Goal: Information Seeking & Learning: Learn about a topic

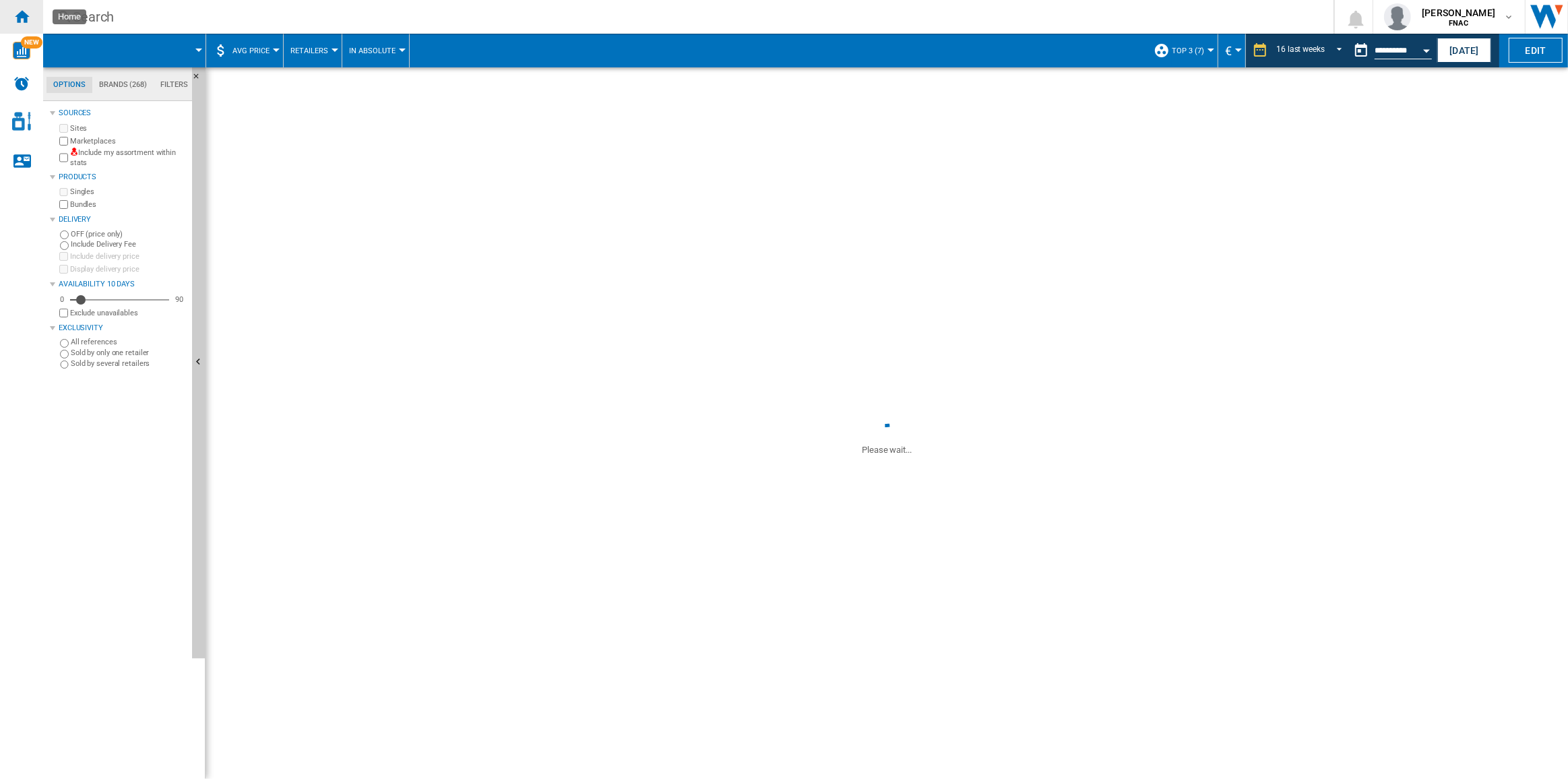
click at [26, 21] on ng-md-icon "Home" at bounding box center [22, 16] width 16 height 16
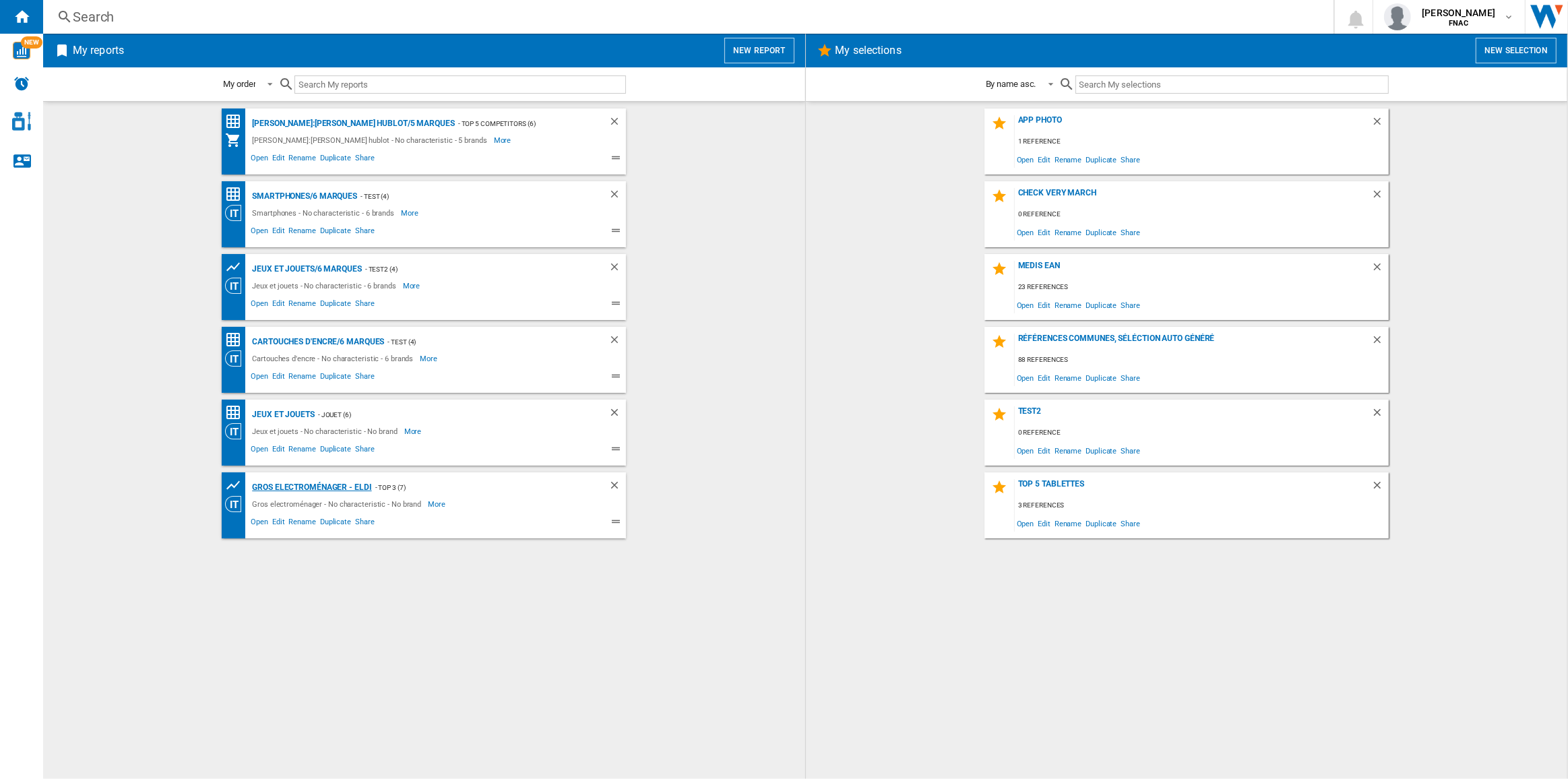
click at [353, 485] on div "Gros electroménager - Eldi" at bounding box center [310, 488] width 123 height 17
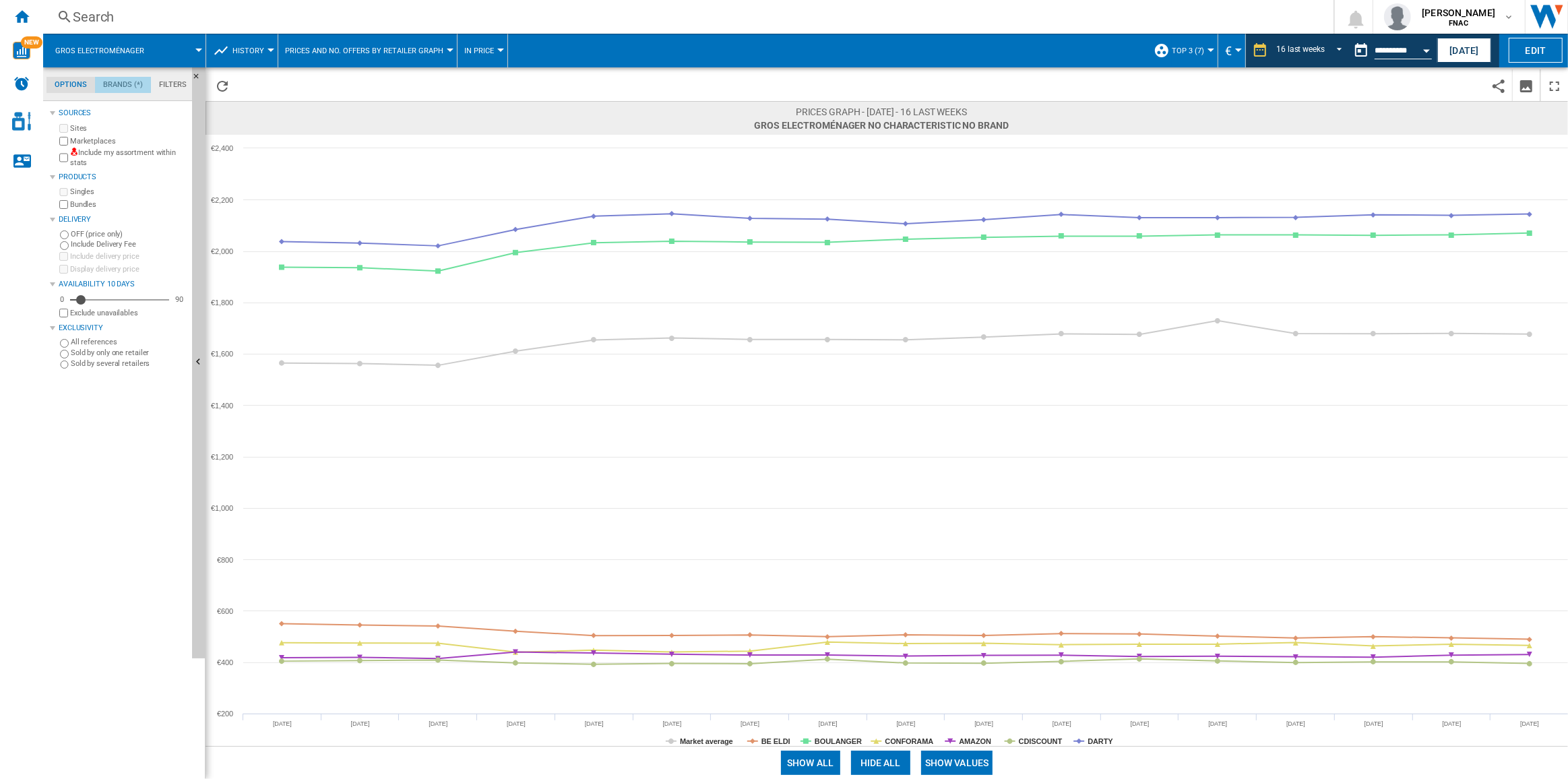
click at [121, 81] on md-tab-item "Brands (*)" at bounding box center [123, 85] width 56 height 16
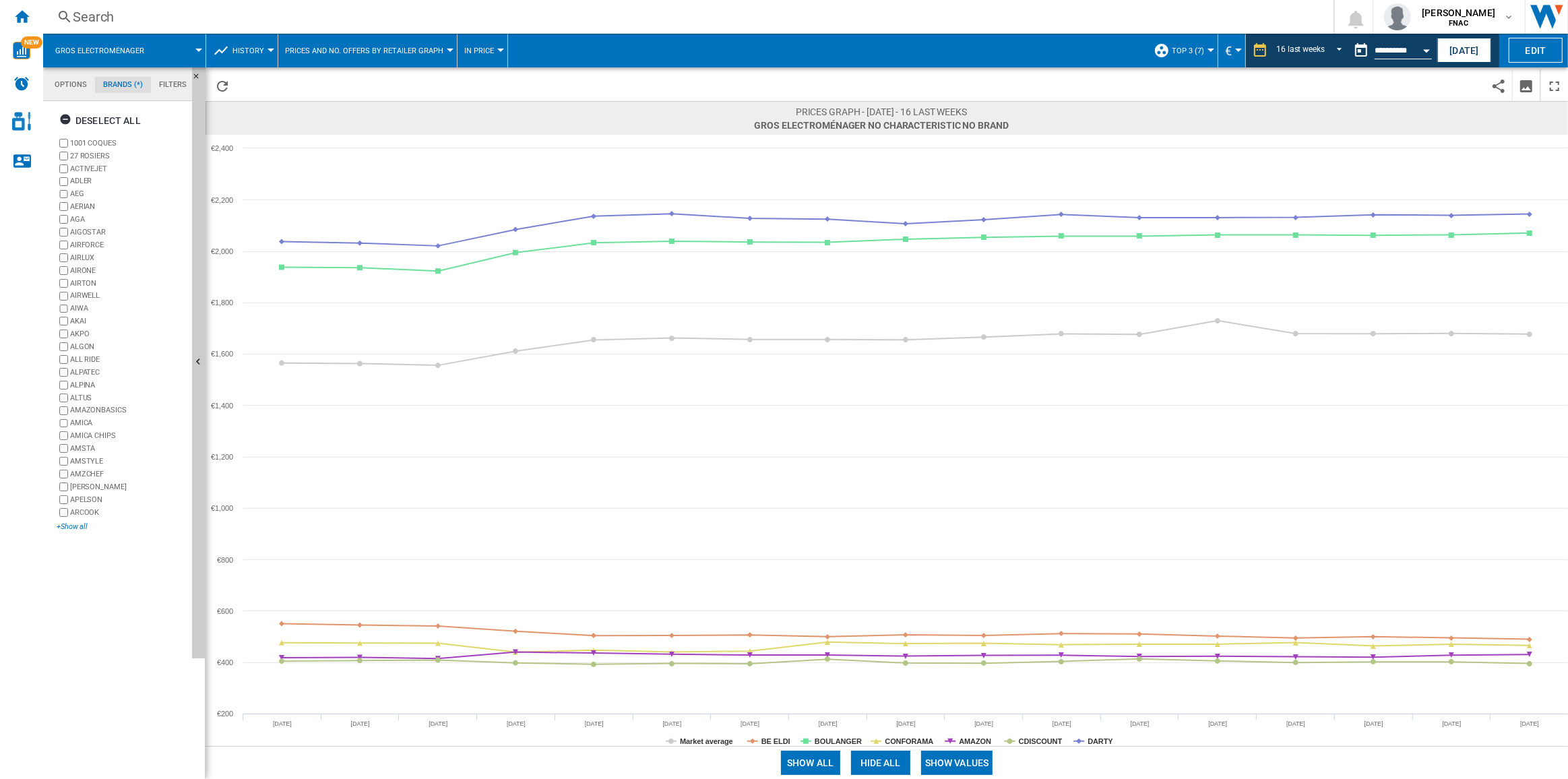
click at [77, 528] on div "+Show all" at bounding box center [121, 526] width 130 height 10
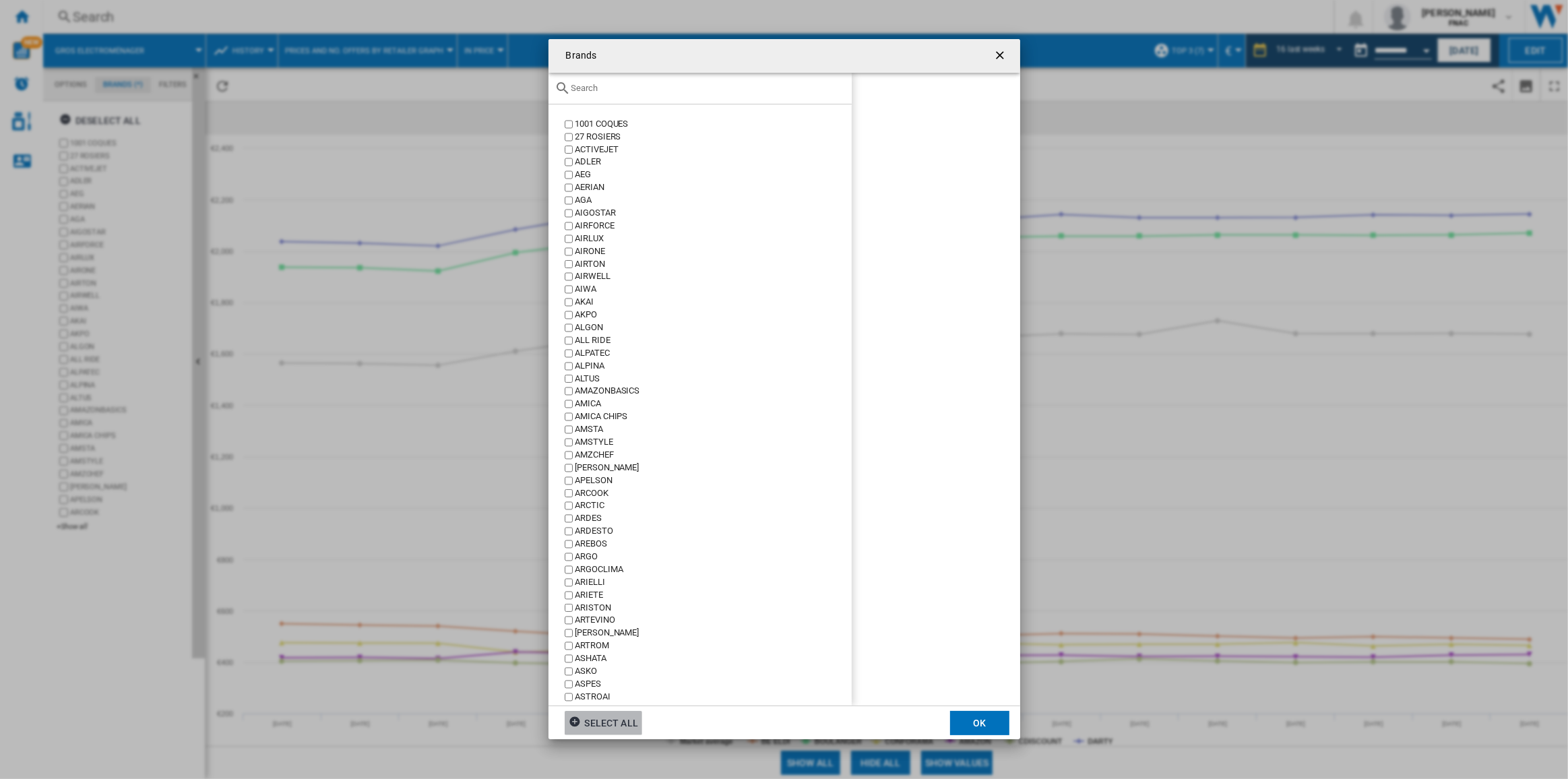
click at [593, 88] on input "text" at bounding box center [709, 88] width 274 height 10
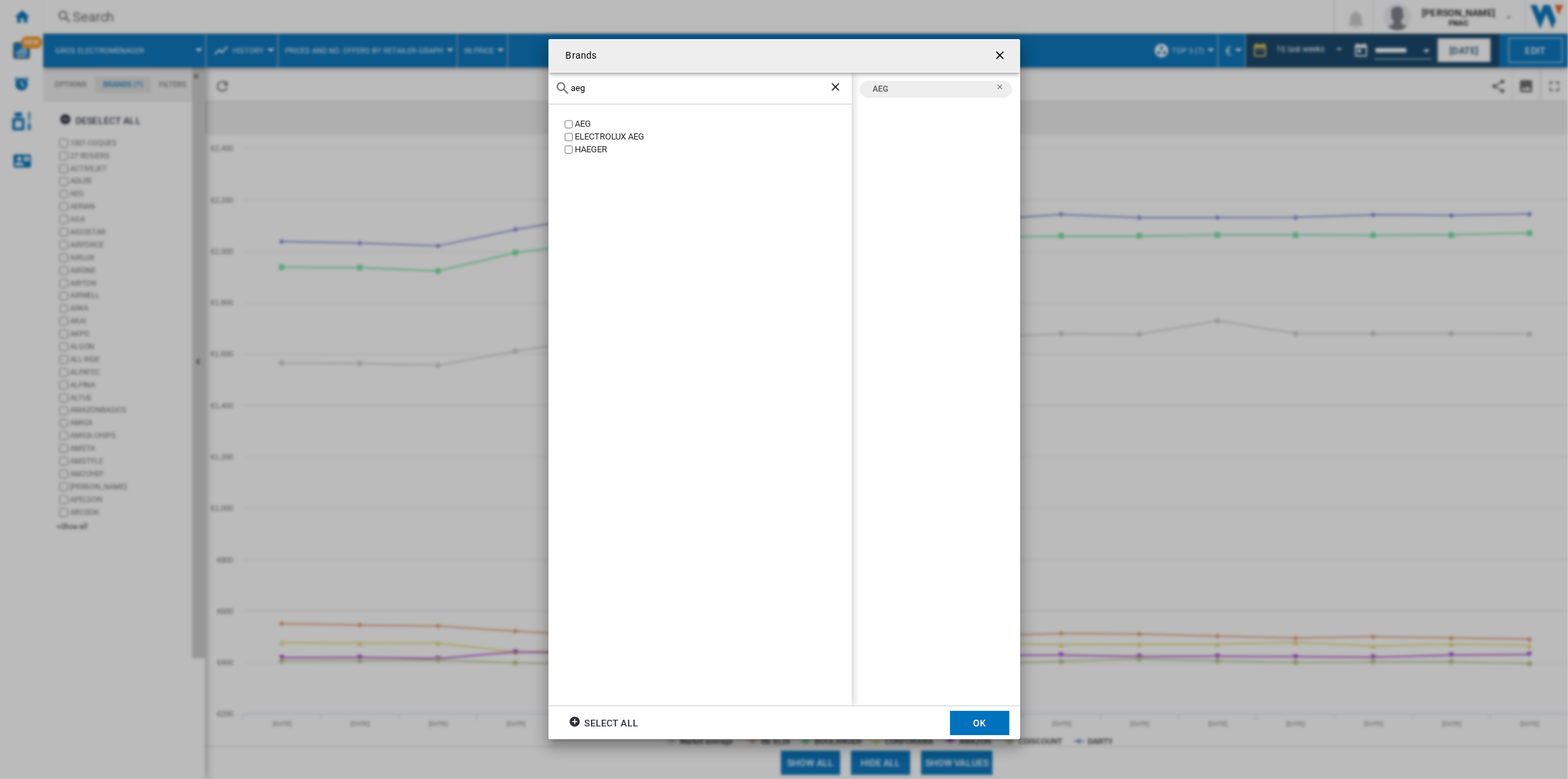
drag, startPoint x: 591, startPoint y: 91, endPoint x: 538, endPoint y: 94, distance: 53.1
click at [538, 94] on div "Brands aeg AEG ELECTROLUX AEG [PERSON_NAME] AEG Select all OK" at bounding box center [784, 389] width 1568 height 778
click at [581, 123] on div "SAMSUNG" at bounding box center [713, 124] width 277 height 13
drag, startPoint x: 600, startPoint y: 89, endPoint x: 543, endPoint y: 81, distance: 57.6
click at [543, 81] on div "Brands [PERSON_NAME] SAMSUNG AEG SAMSUNG Select all OK" at bounding box center [784, 389] width 1568 height 778
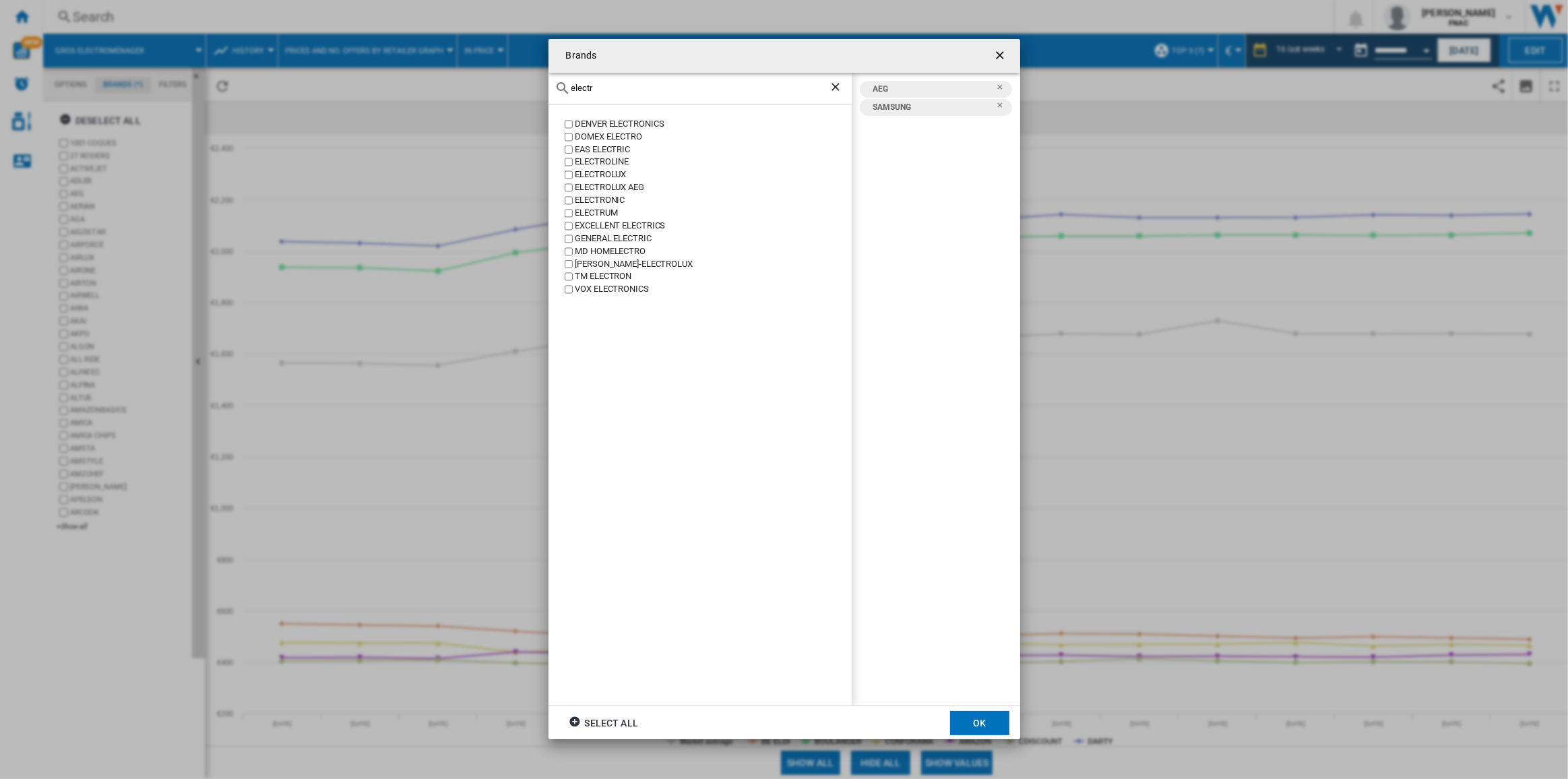
click at [613, 175] on div "ELECTROLUX" at bounding box center [713, 174] width 277 height 13
drag, startPoint x: 611, startPoint y: 87, endPoint x: 511, endPoint y: 84, distance: 100.0
click at [511, 84] on div "Brands electr DENVER ELECTRONICS DOMEX ELECTRO EAS ELECTRIC ELECTROLINE ELECTRO…" at bounding box center [784, 389] width 1568 height 778
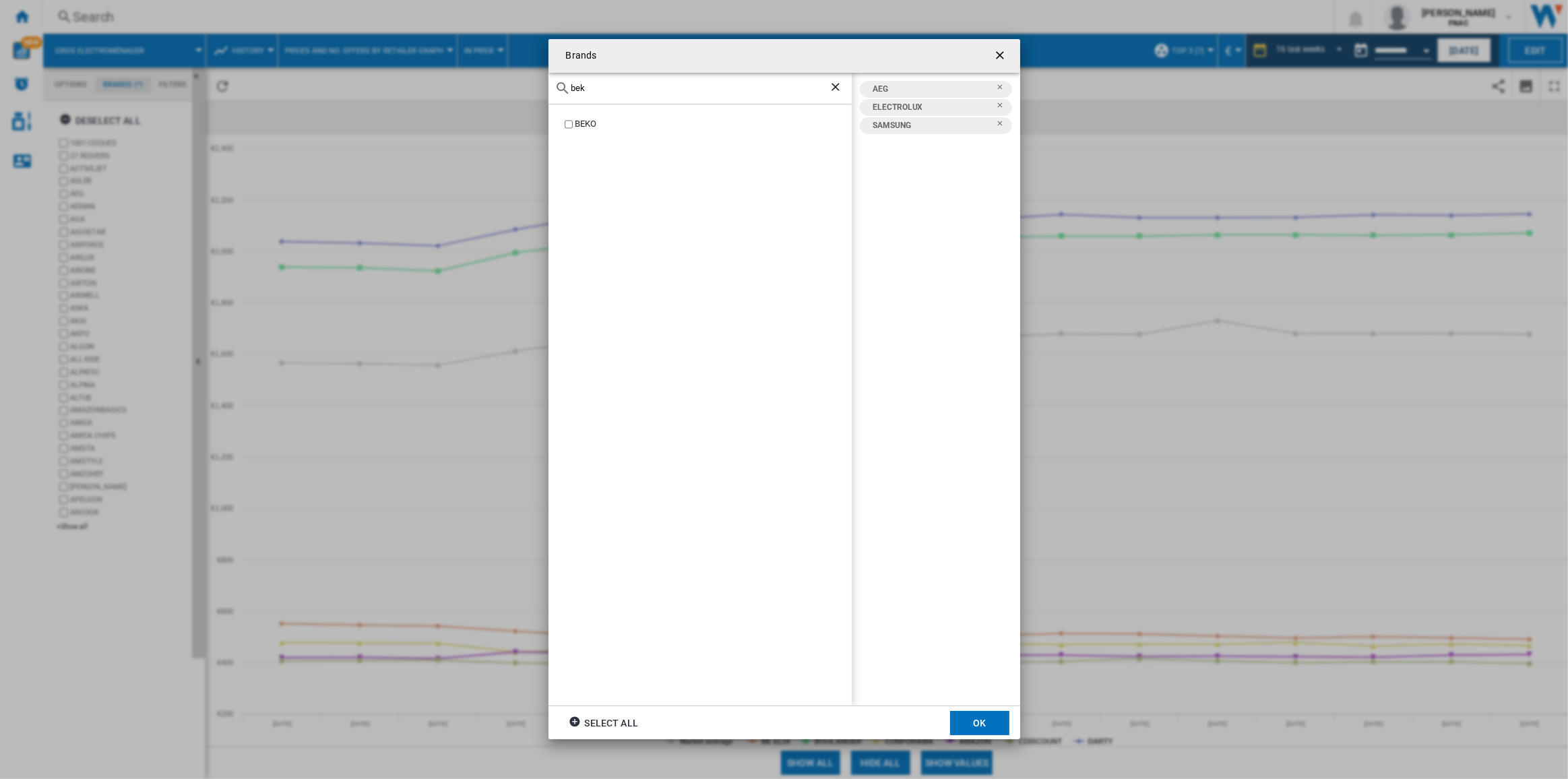
click at [585, 125] on div "BEKO" at bounding box center [713, 124] width 277 height 13
drag, startPoint x: 582, startPoint y: 82, endPoint x: 528, endPoint y: 83, distance: 54.0
click at [528, 83] on div "Brands bek BEKO AEG BEKO ELECTROLUX SAMSUNG Select all OK" at bounding box center [784, 389] width 1568 height 778
drag, startPoint x: 611, startPoint y: 91, endPoint x: 506, endPoint y: 94, distance: 105.0
click at [506, 94] on div "Brands bek BEKO AEG BEKO ELECTROLUX SAMSUNG Select all OK" at bounding box center [784, 389] width 1568 height 778
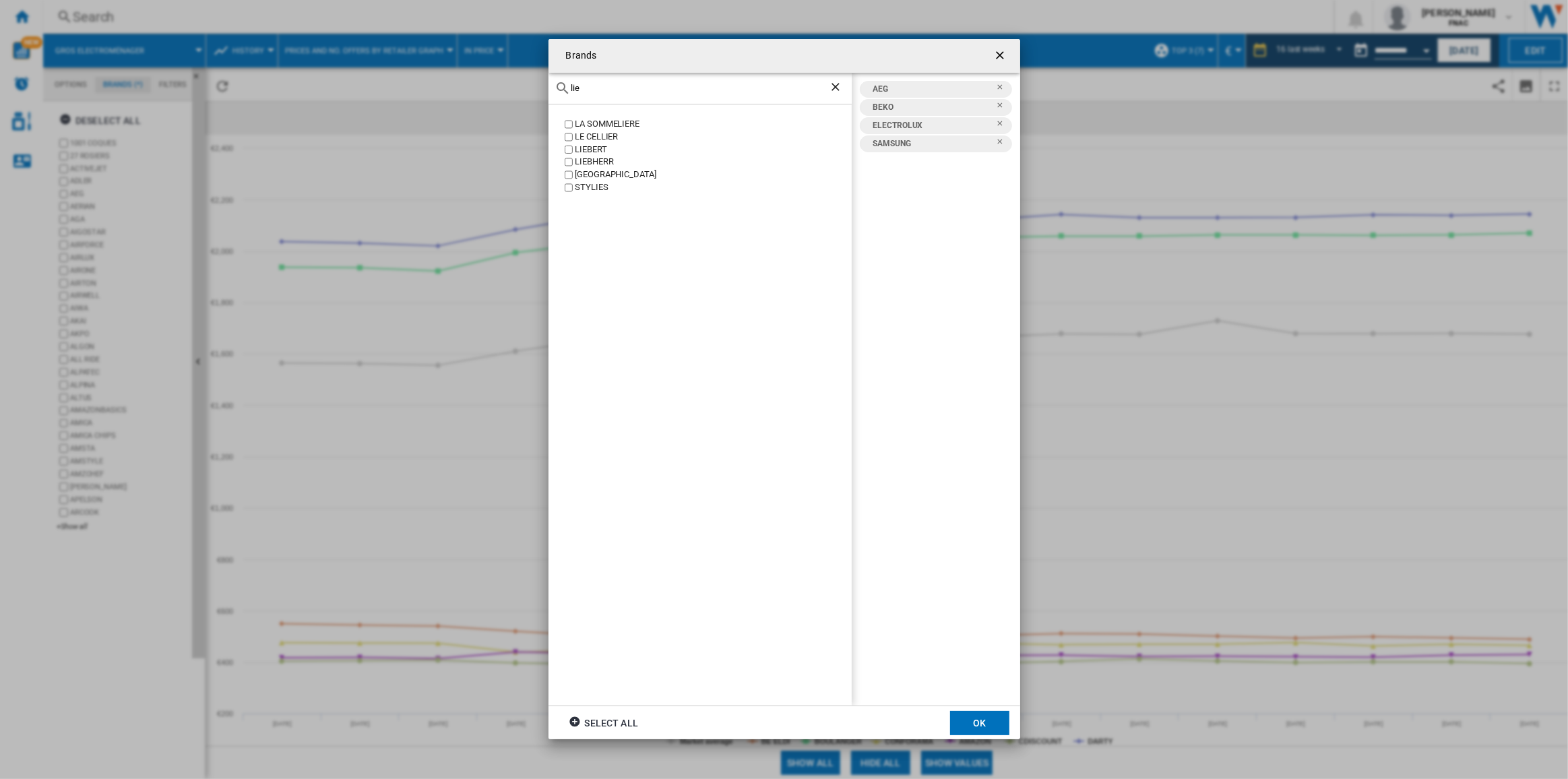
click at [597, 160] on div "LIEBHERR" at bounding box center [713, 162] width 277 height 13
drag, startPoint x: 593, startPoint y: 83, endPoint x: 540, endPoint y: 77, distance: 53.3
click at [540, 77] on div "Brands lie LA SOMMELIERE LE CELLIER LIEBERT LIEBHERR [GEOGRAPHIC_DATA] STYLIES …" at bounding box center [784, 389] width 1568 height 778
click at [590, 133] on div "MIELE" at bounding box center [713, 137] width 277 height 13
drag, startPoint x: 606, startPoint y: 86, endPoint x: 506, endPoint y: 83, distance: 100.0
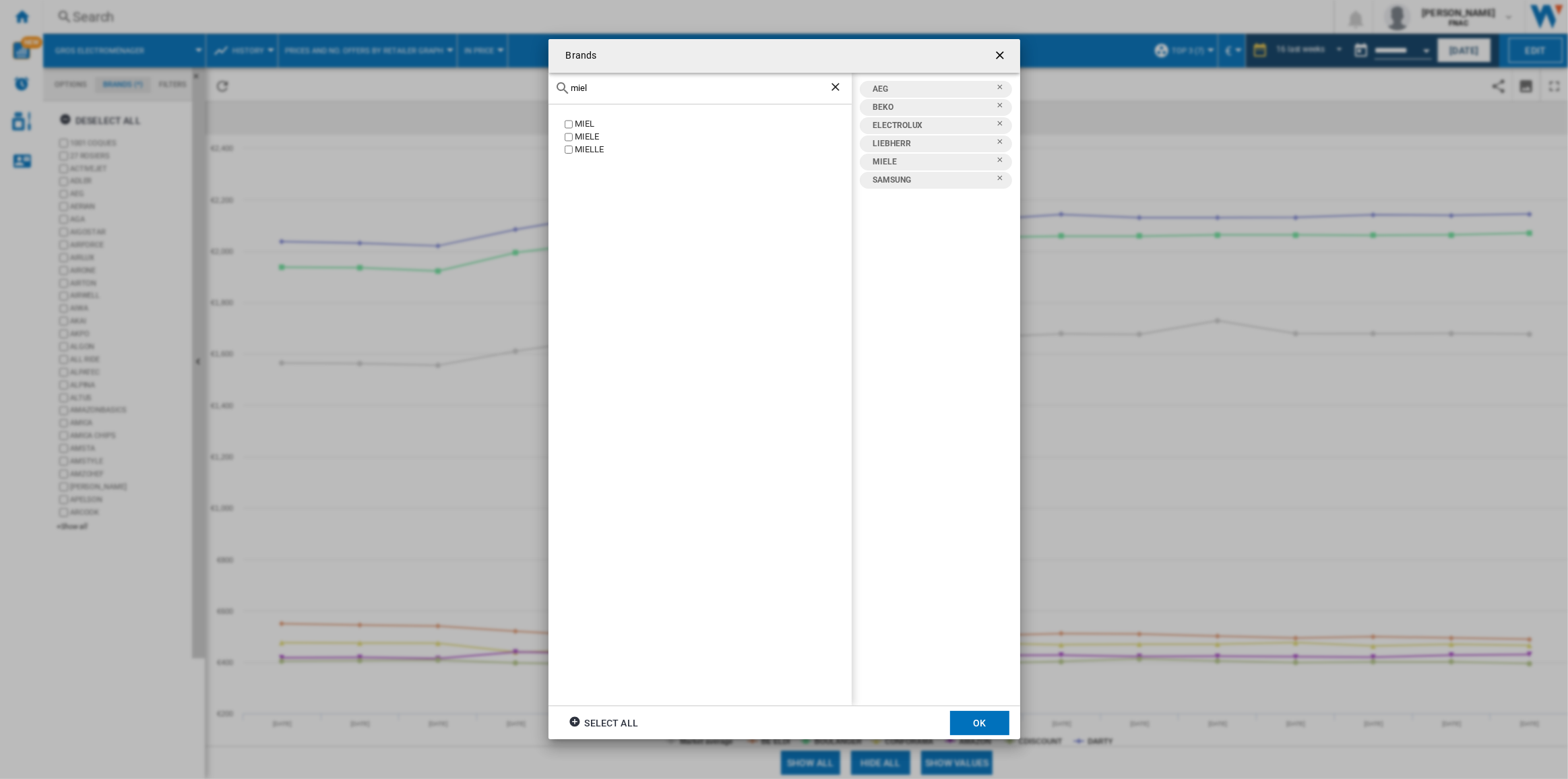
click at [506, 83] on div "Brands miel MIEL [GEOGRAPHIC_DATA] [GEOGRAPHIC_DATA] AEG BEKO ELECTROLUX LIEBHE…" at bounding box center [784, 389] width 1568 height 778
click at [586, 120] on div "WHIRLPOOL" at bounding box center [713, 124] width 277 height 13
drag, startPoint x: 598, startPoint y: 85, endPoint x: 544, endPoint y: 83, distance: 54.0
click at [544, 83] on div "Brands whi WHIRLPOOL WHITE AND BROWN [GEOGRAPHIC_DATA] AEG BEKO ELECTROLUX LIEB…" at bounding box center [784, 389] width 1568 height 778
click at [593, 123] on div "BOSCH" at bounding box center [713, 124] width 277 height 13
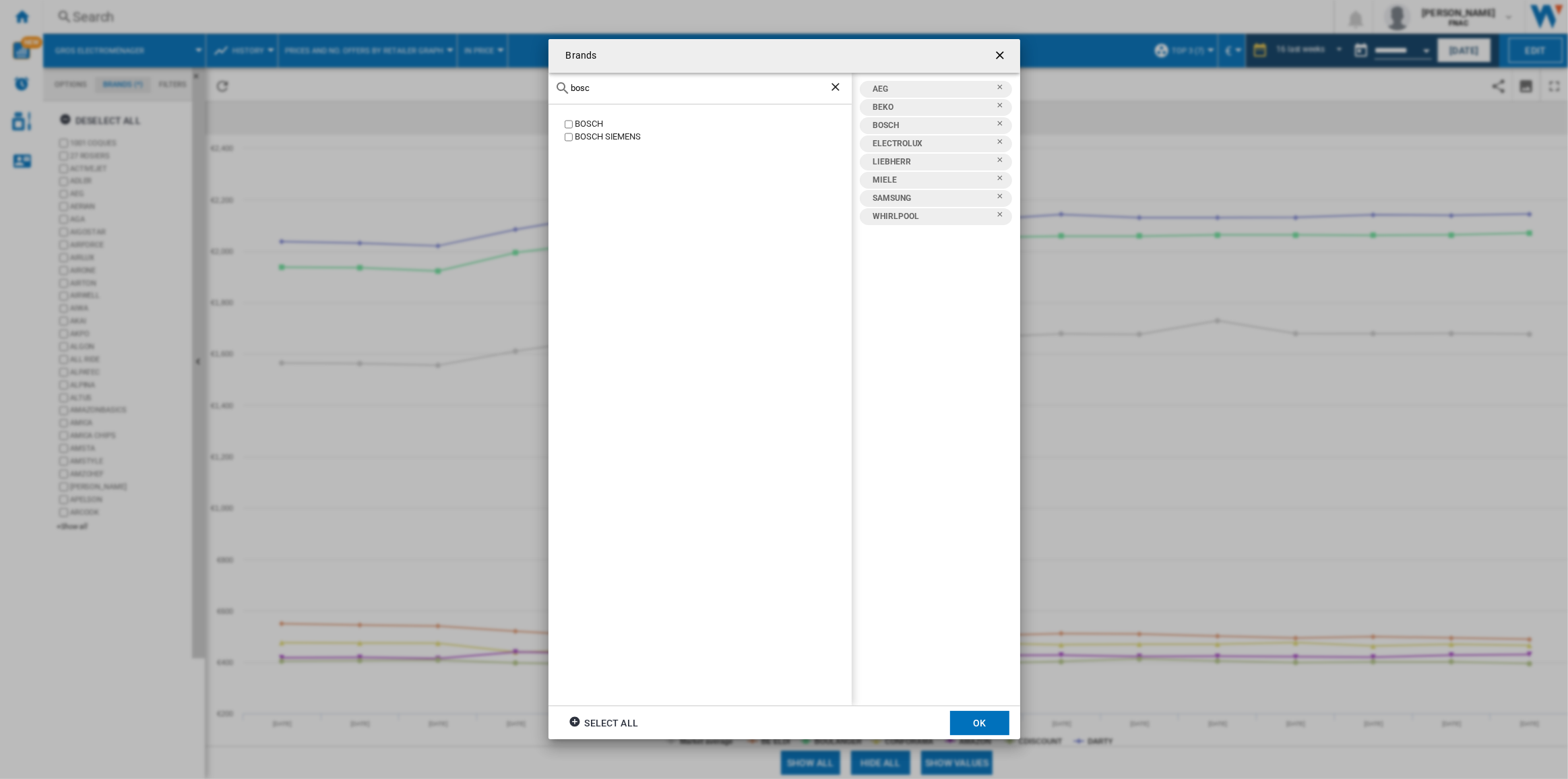
drag, startPoint x: 588, startPoint y: 83, endPoint x: 494, endPoint y: 88, distance: 94.1
click at [494, 88] on div "Brands bosc BOSCH BOSCH SIEMENS AEG BEKO BOSCH ELECTROLUX LIEBHERR [GEOGRAPHIC_…" at bounding box center [784, 389] width 1568 height 778
click at [595, 123] on div "SMEG" at bounding box center [713, 124] width 277 height 13
drag, startPoint x: 599, startPoint y: 92, endPoint x: 555, endPoint y: 90, distance: 44.0
click at [555, 90] on div "sme" at bounding box center [701, 88] width 303 height 32
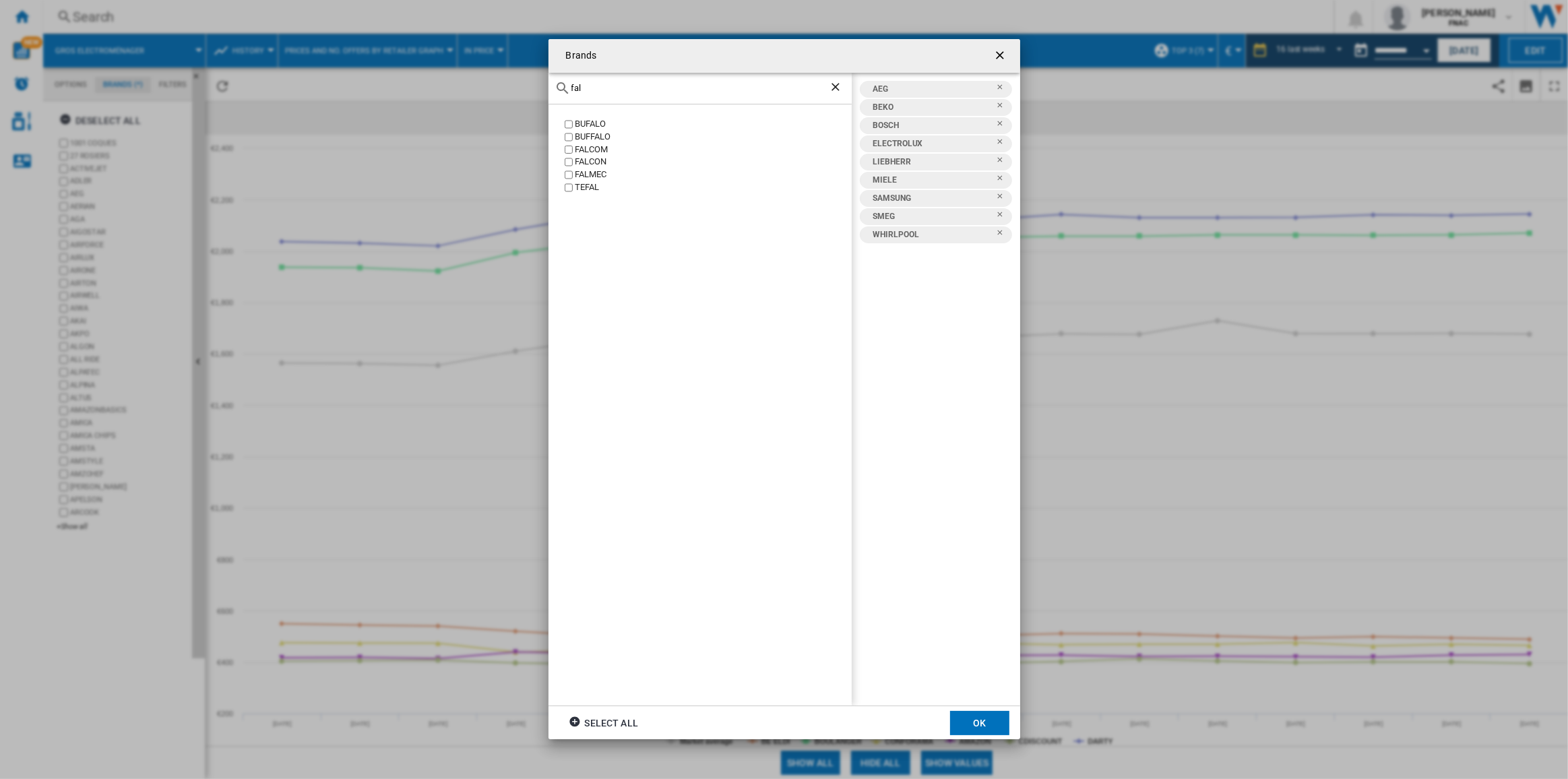
type input "fal"
click at [590, 157] on div "FALCON" at bounding box center [713, 162] width 277 height 13
click at [983, 720] on button "OK" at bounding box center [980, 723] width 59 height 24
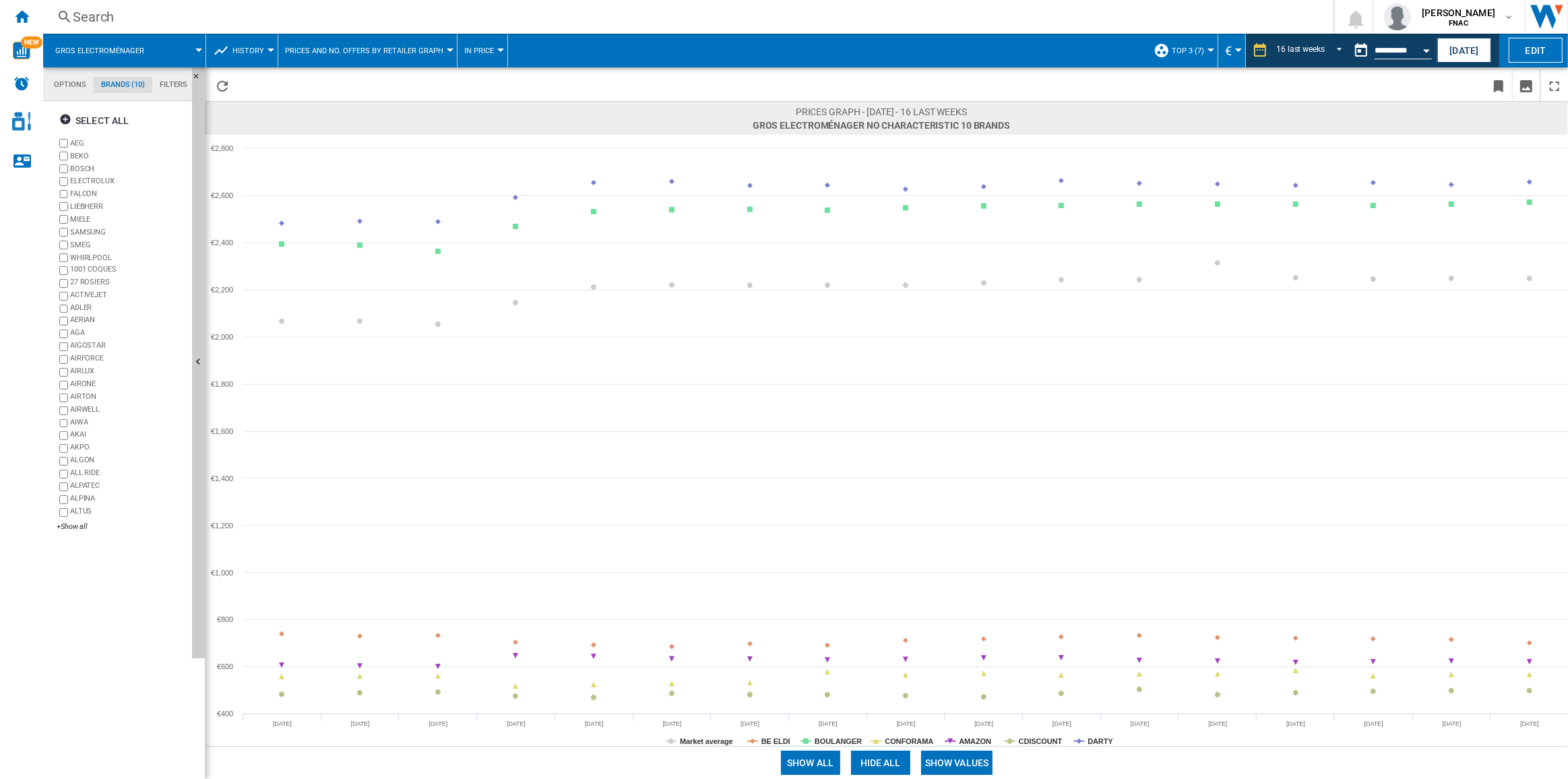
click at [433, 52] on span "Prices and No. offers by retailer graph" at bounding box center [365, 51] width 159 height 9
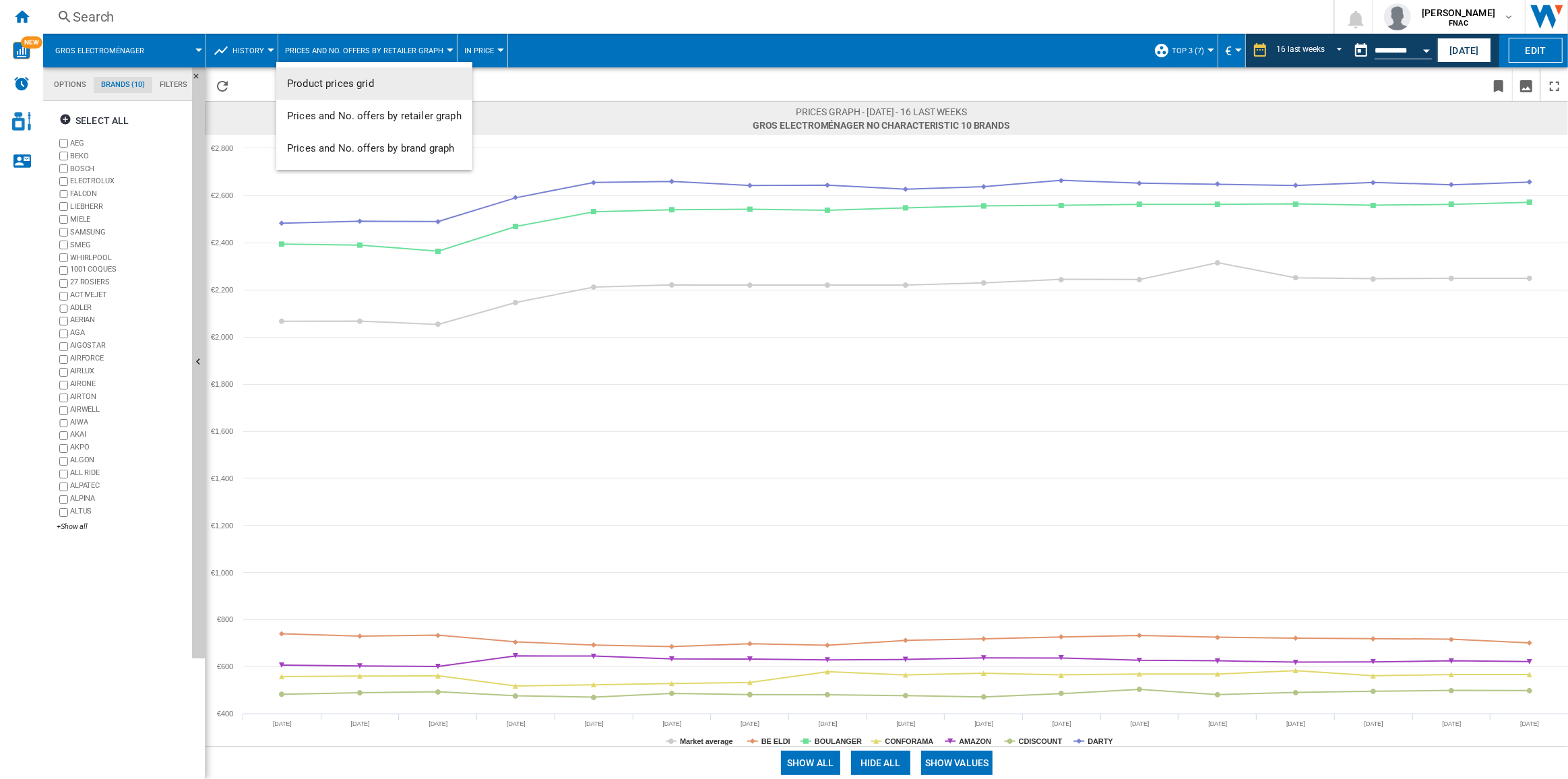
click at [486, 47] on md-backdrop at bounding box center [784, 390] width 1568 height 779
click at [422, 50] on span "Prices and No. offers by retailer graph" at bounding box center [365, 51] width 159 height 9
click at [401, 149] on span "Prices and No. offers by brand graph" at bounding box center [371, 148] width 168 height 12
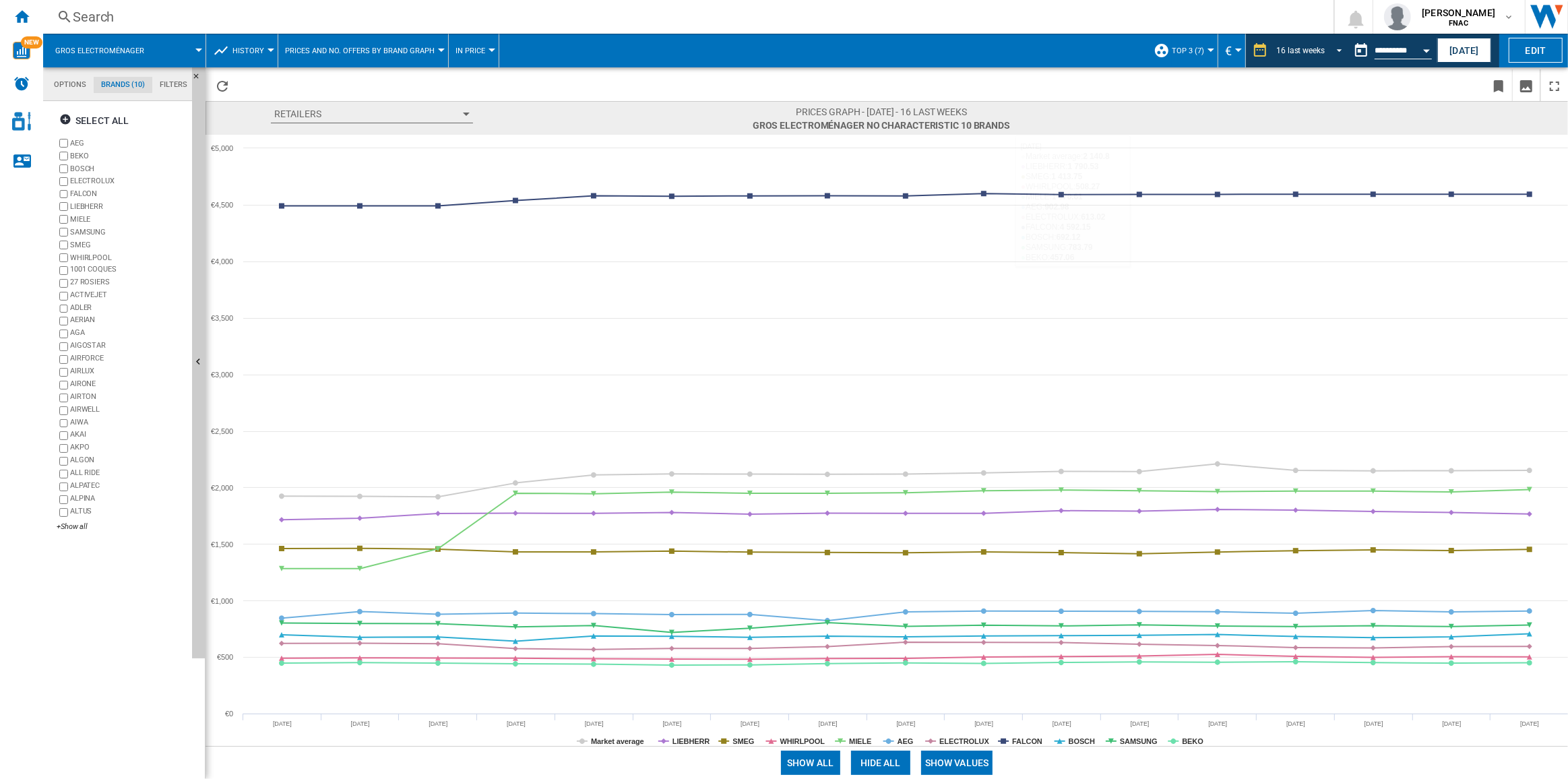
click at [1329, 52] on span "REPORTS.WIZARD.STEPS.REPORT.STEPS.REPORT_OPTIONS.PERIOD: 16 last weeks" at bounding box center [1336, 50] width 16 height 12
click at [1308, 33] on div "31 last days" at bounding box center [1294, 32] width 44 height 12
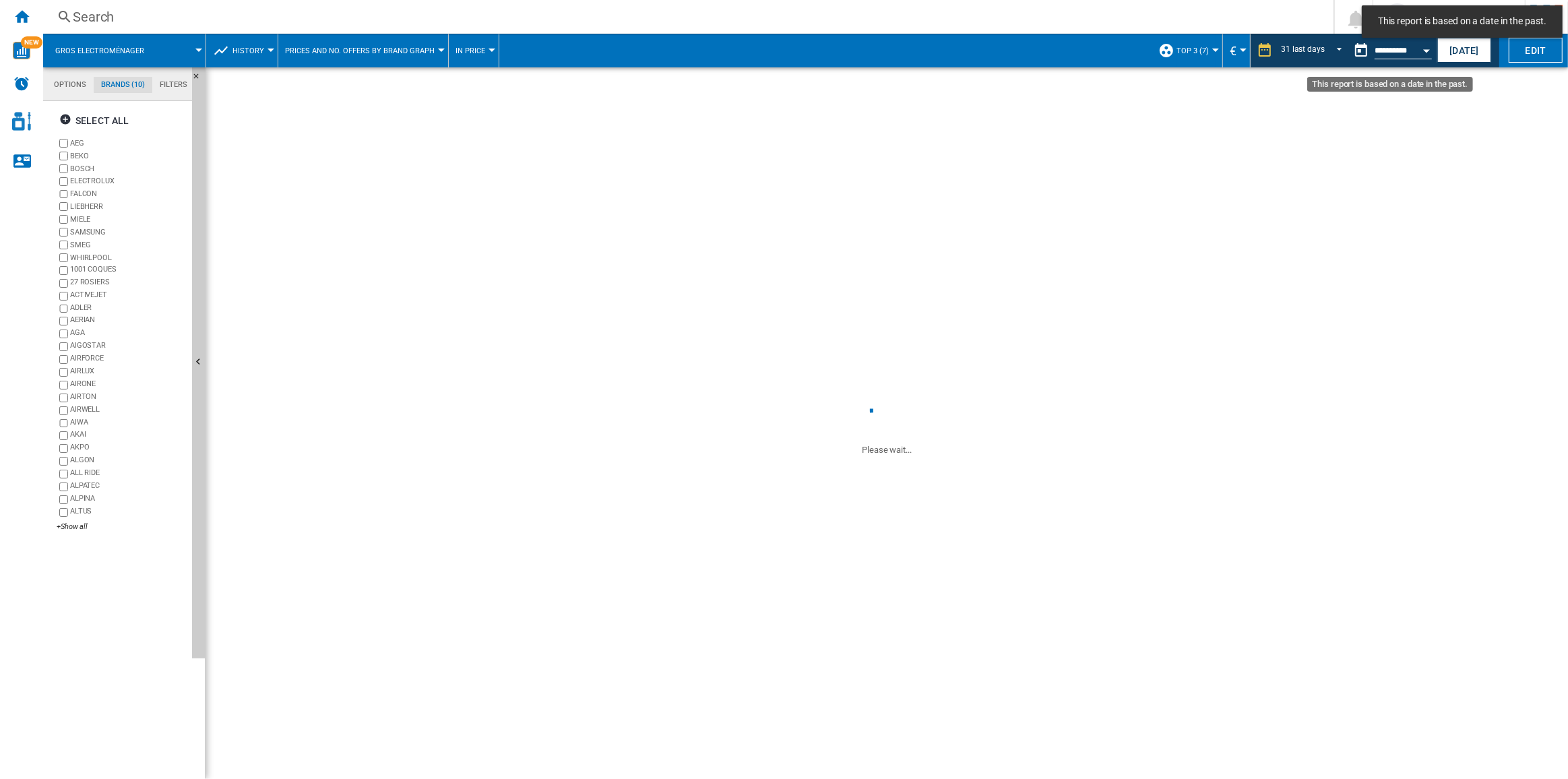
click at [1428, 48] on button "Open calendar" at bounding box center [1426, 49] width 24 height 24
click at [1353, 196] on span "30" at bounding box center [1352, 197] width 27 height 27
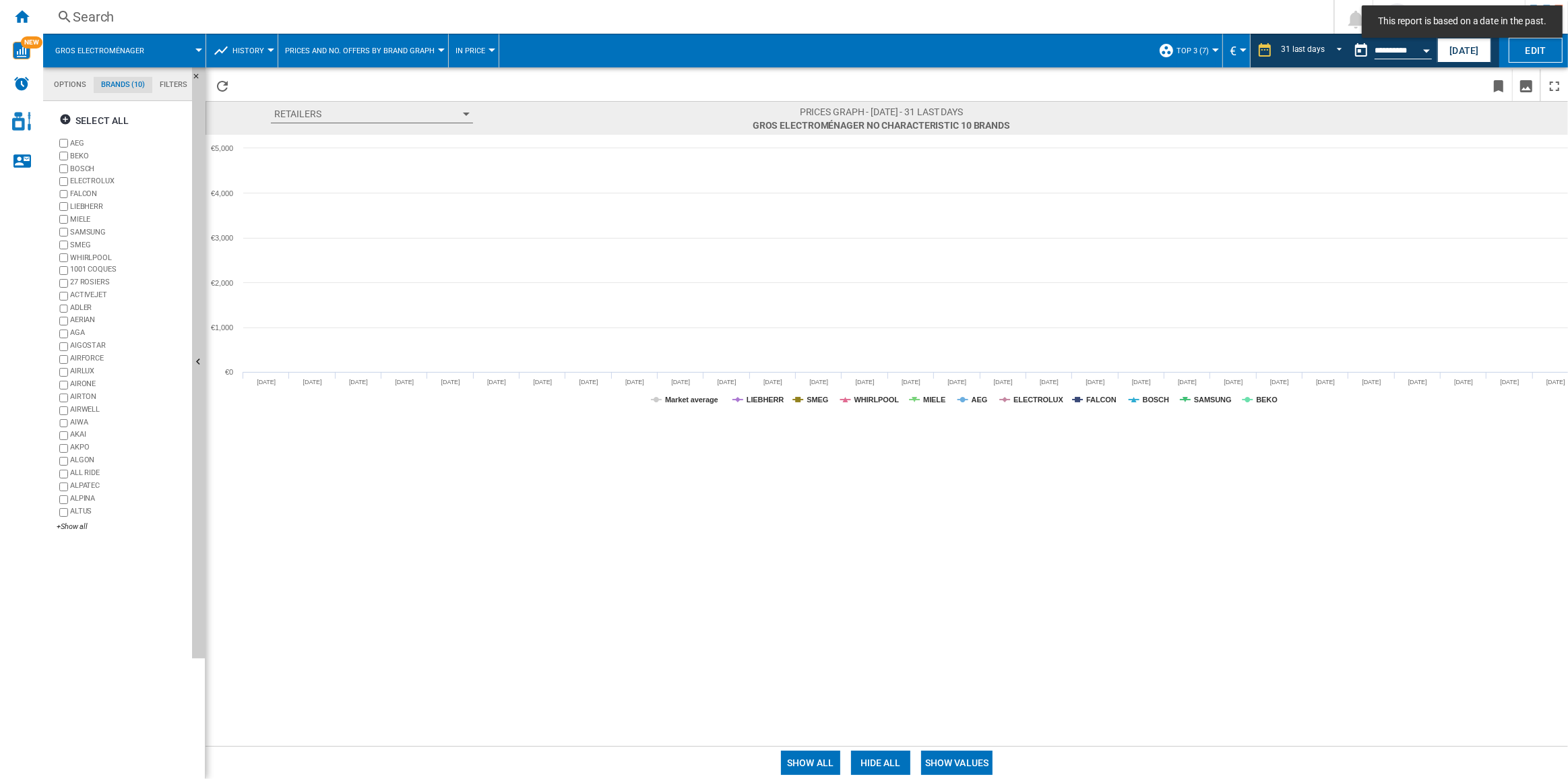
type input "**********"
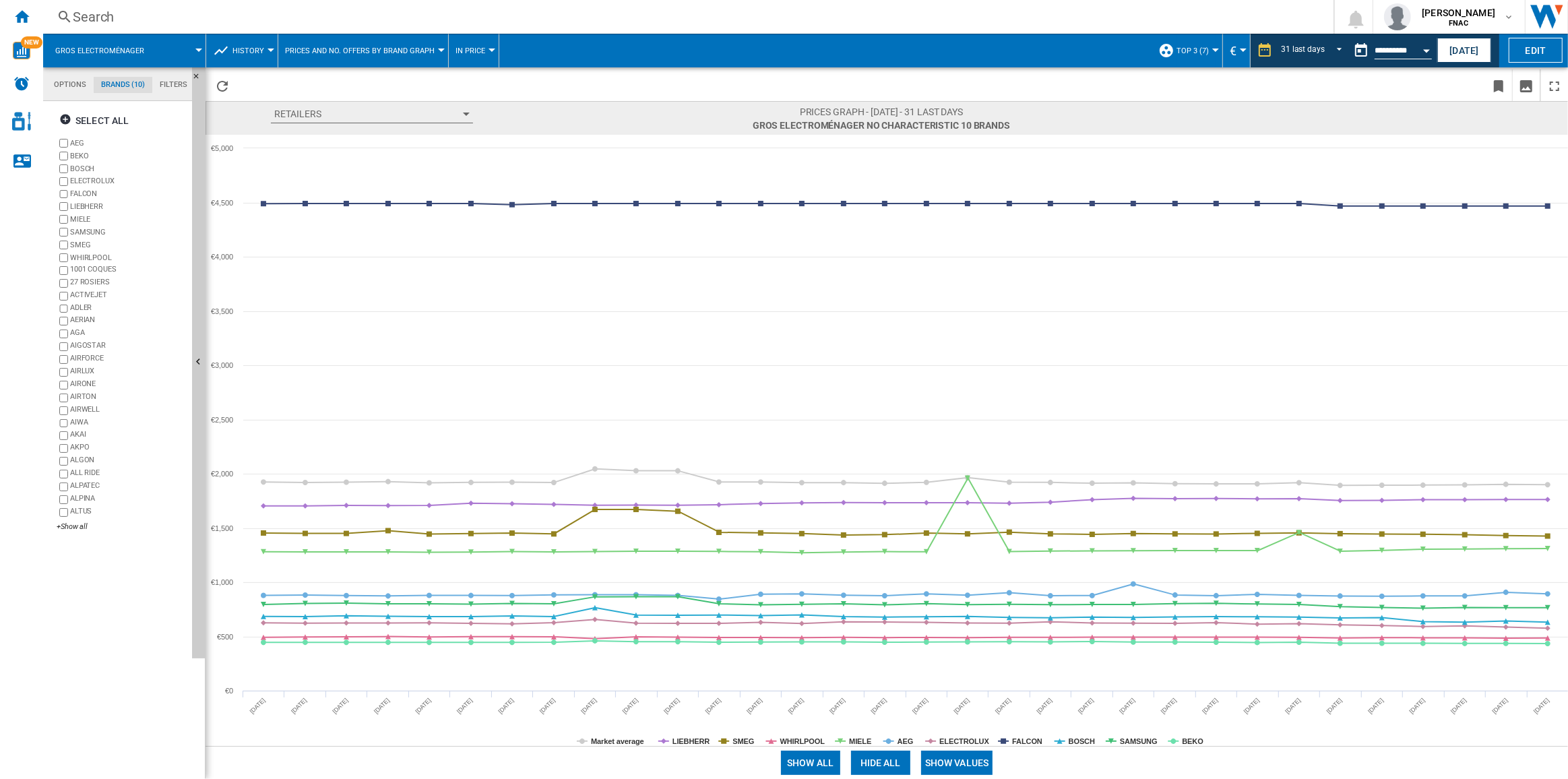
click at [945, 759] on button "Show values" at bounding box center [957, 763] width 72 height 24
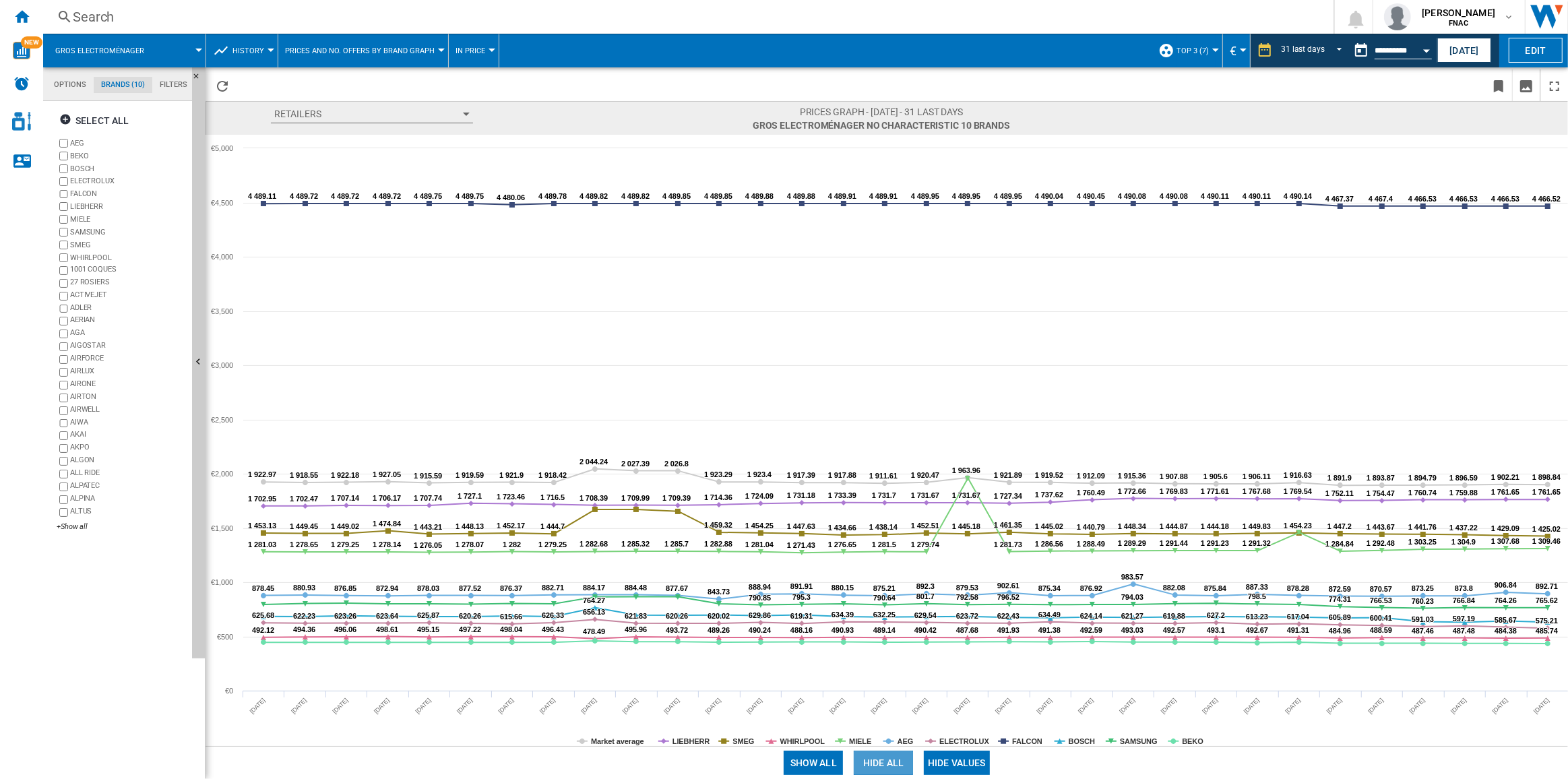
click at [891, 764] on button "Hide all" at bounding box center [884, 763] width 59 height 24
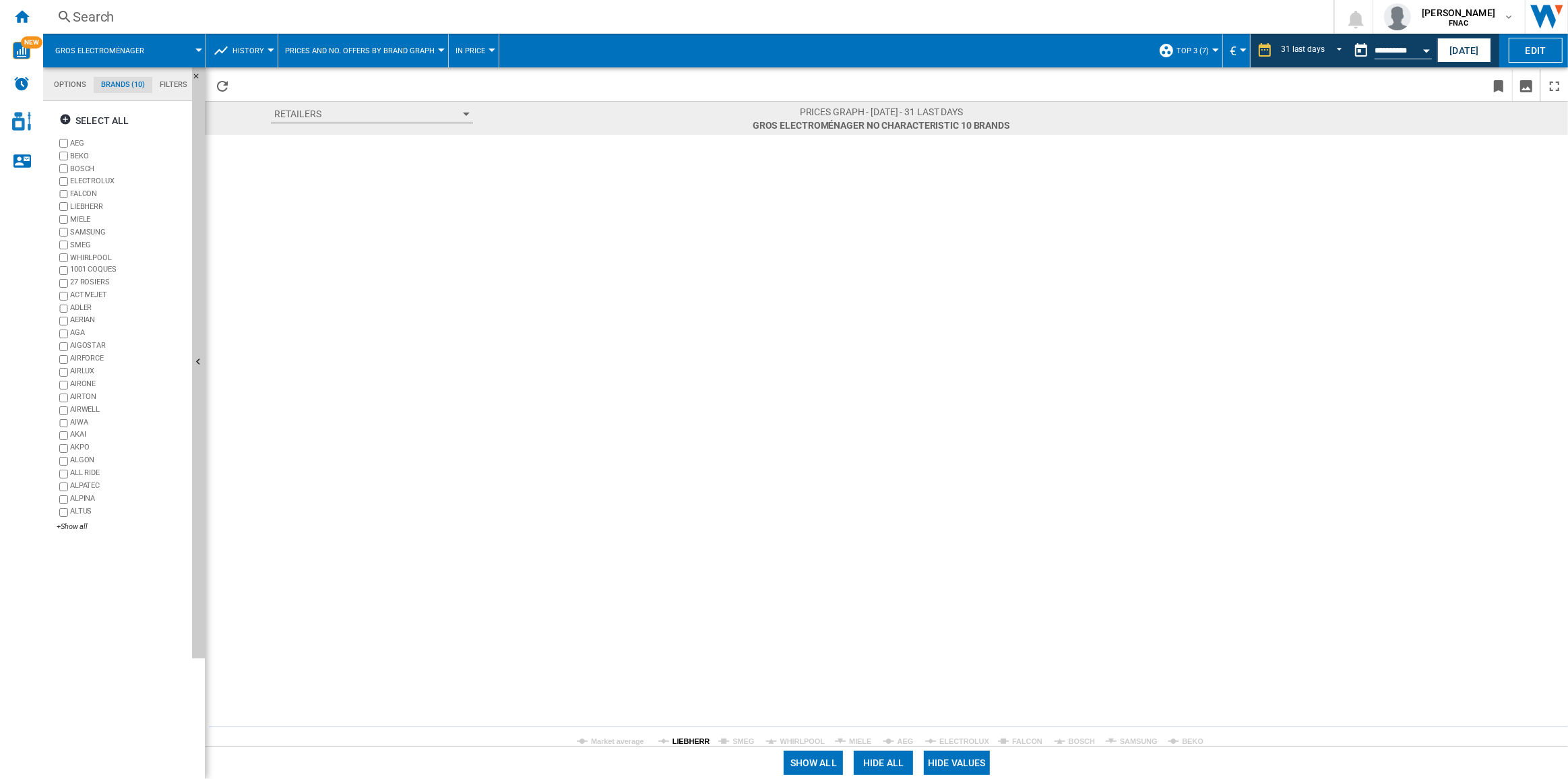
click at [692, 743] on tspan "LIEBHERR" at bounding box center [692, 741] width 38 height 8
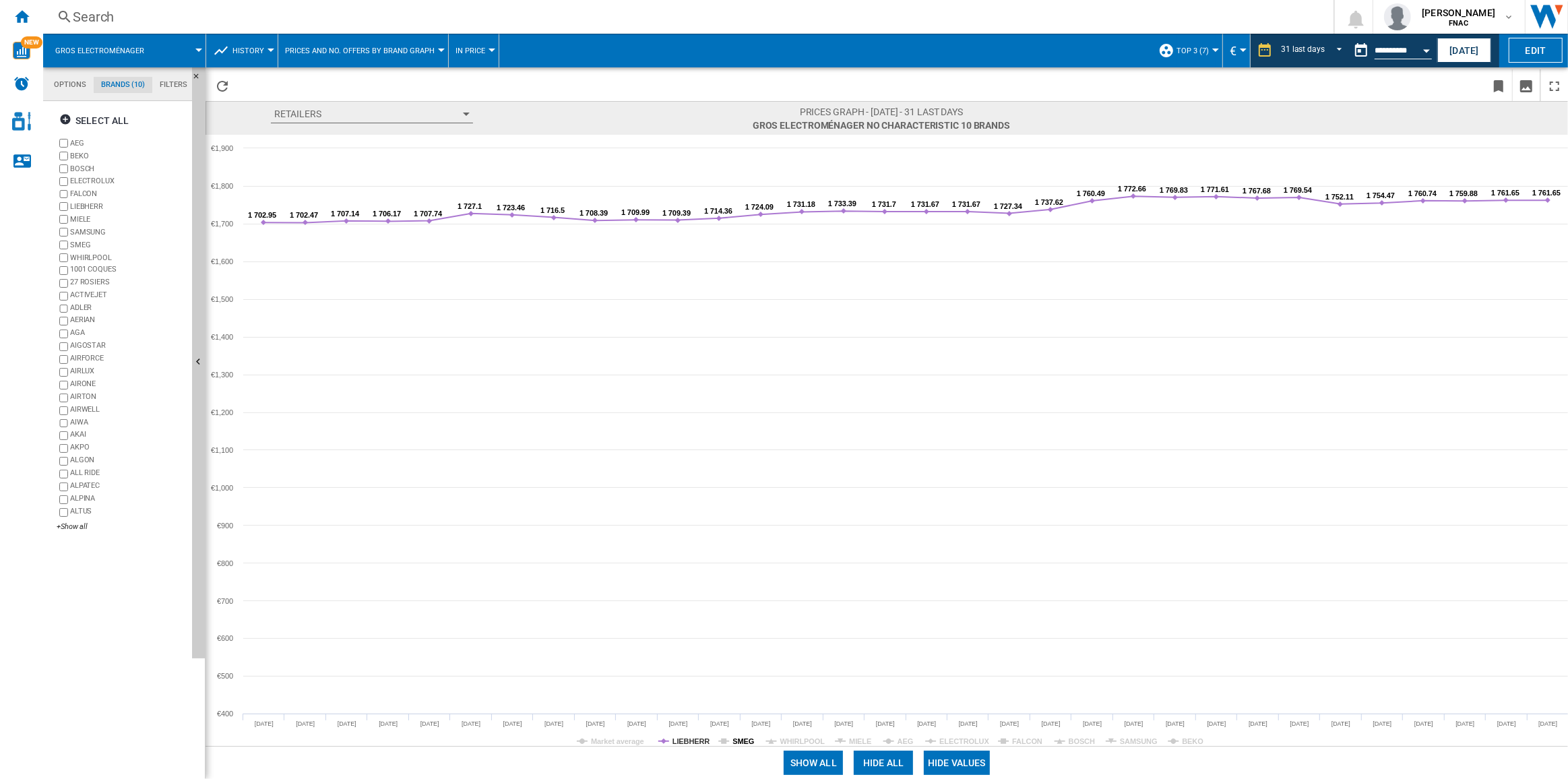
click at [738, 742] on tspan "SMEG" at bounding box center [743, 741] width 22 height 8
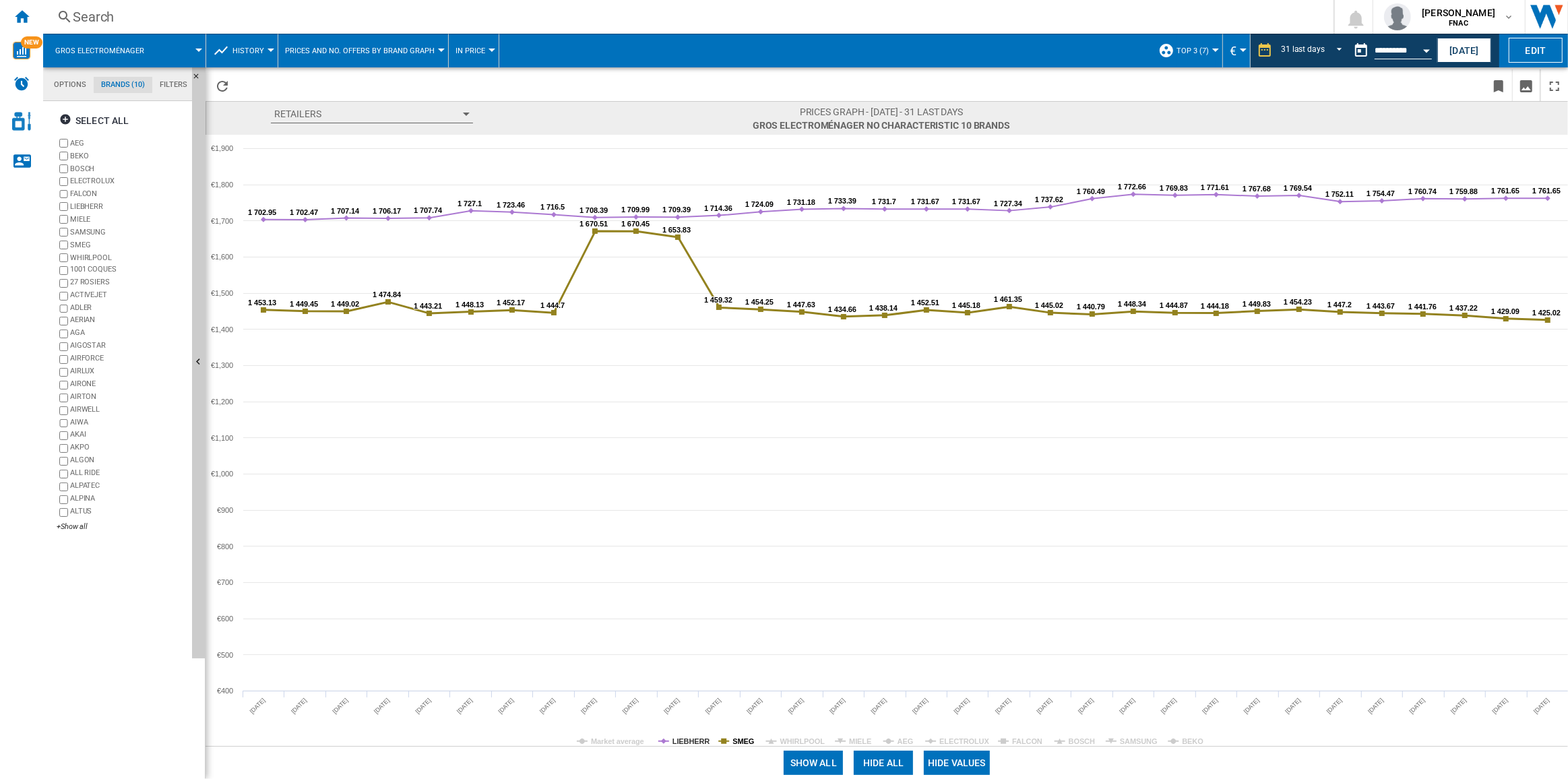
click at [738, 741] on tspan "SMEG" at bounding box center [743, 741] width 22 height 8
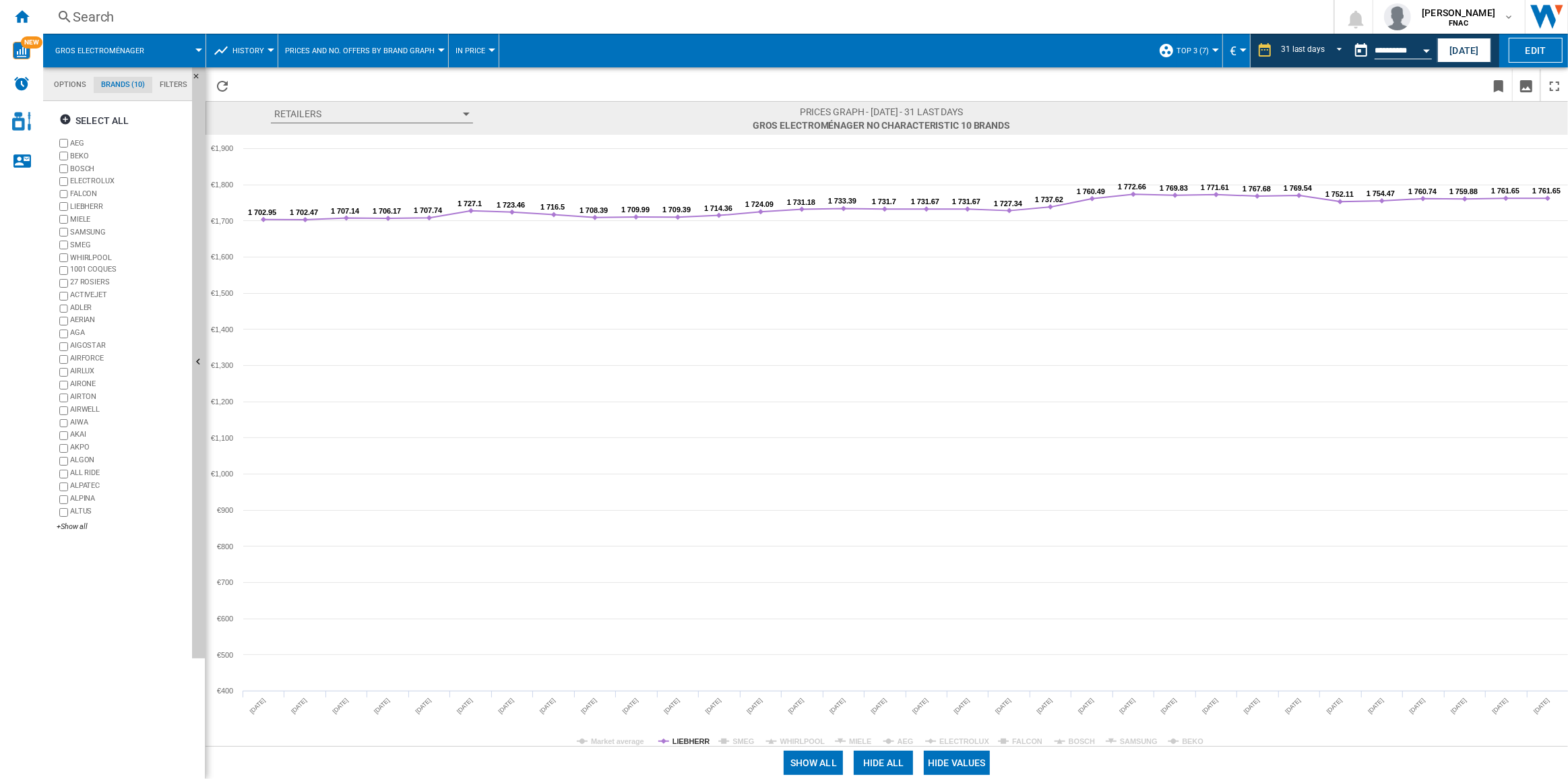
click at [802, 735] on rect at bounding box center [887, 440] width 1364 height 612
click at [800, 738] on tspan "WHIRLPOOL" at bounding box center [804, 741] width 46 height 8
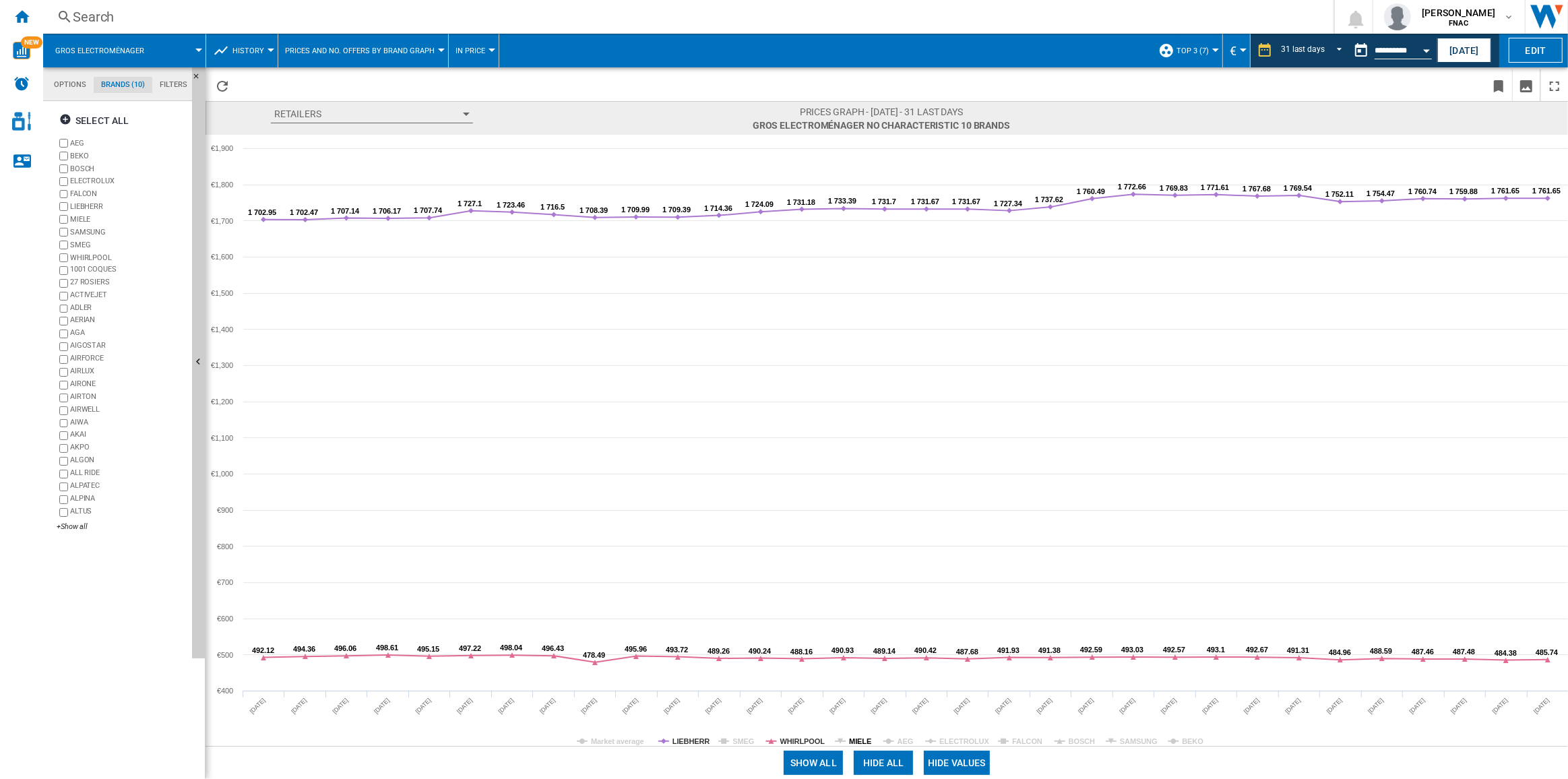
click at [850, 739] on tspan "MIELE" at bounding box center [860, 741] width 22 height 8
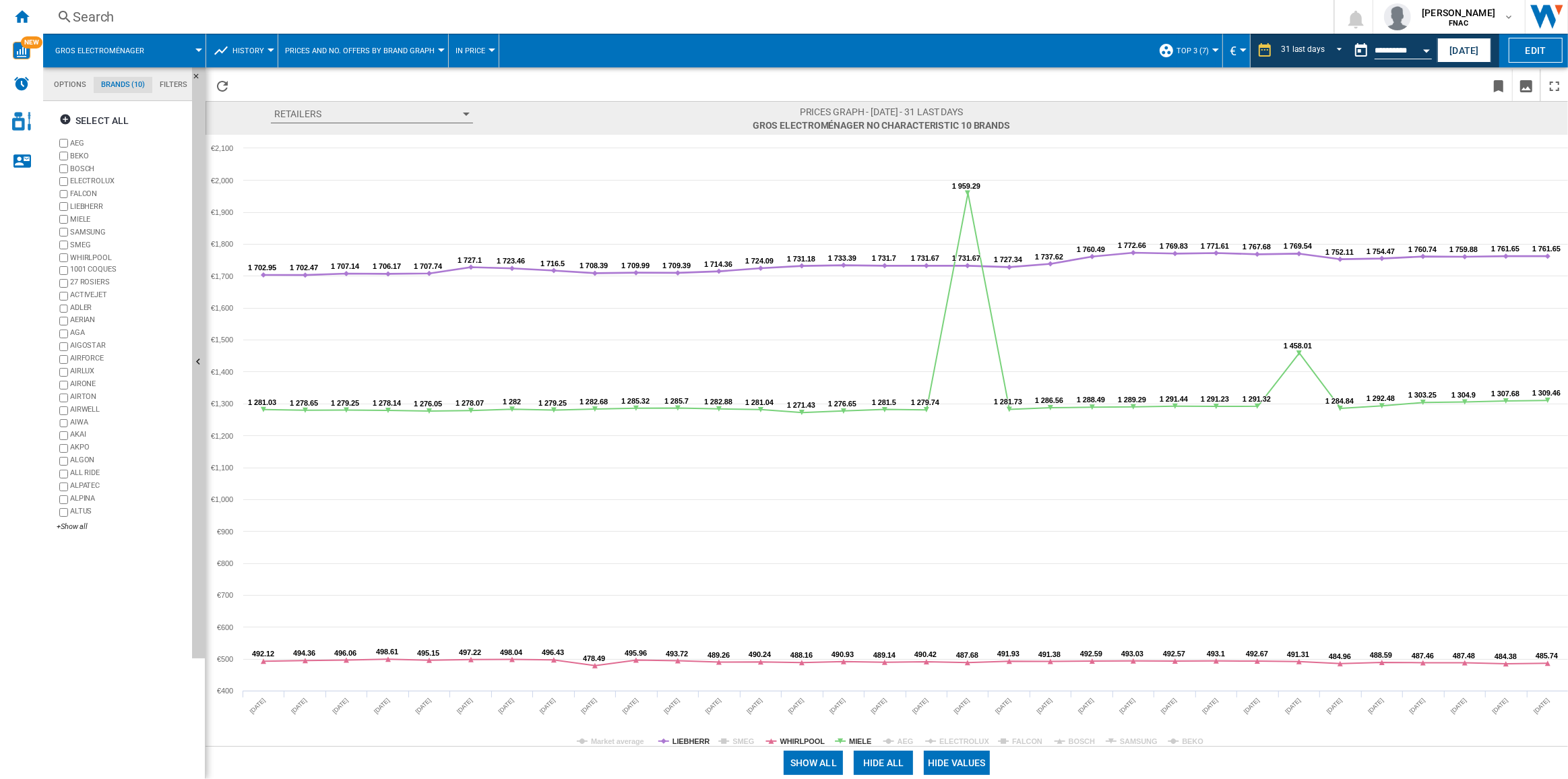
click at [685, 734] on rect at bounding box center [887, 440] width 1364 height 612
click at [686, 738] on tspan "LIEBHERR" at bounding box center [692, 741] width 38 height 8
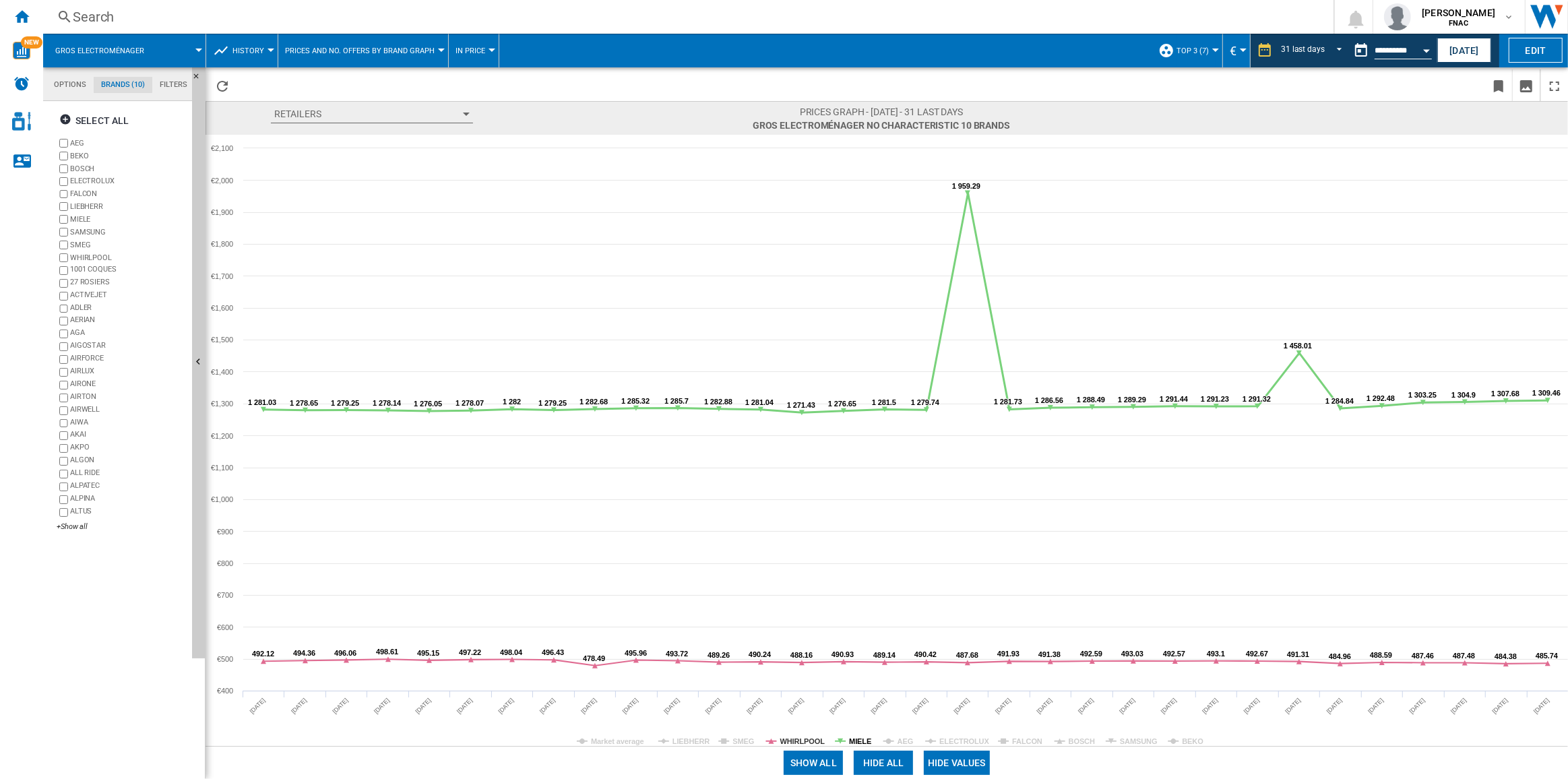
click at [865, 741] on tspan "MIELE" at bounding box center [860, 741] width 22 height 8
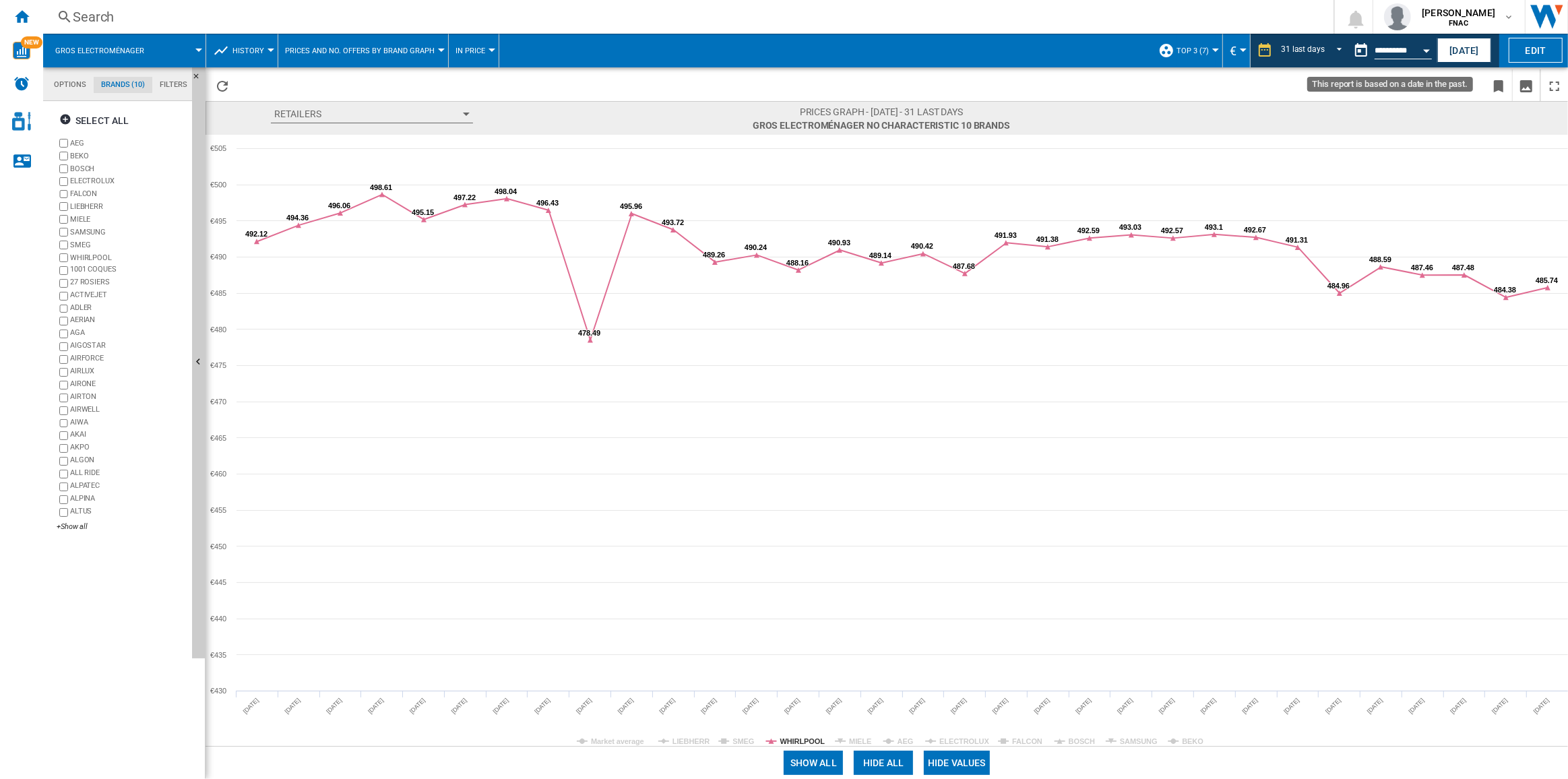
click at [1414, 50] on button "Open calendar" at bounding box center [1426, 49] width 24 height 24
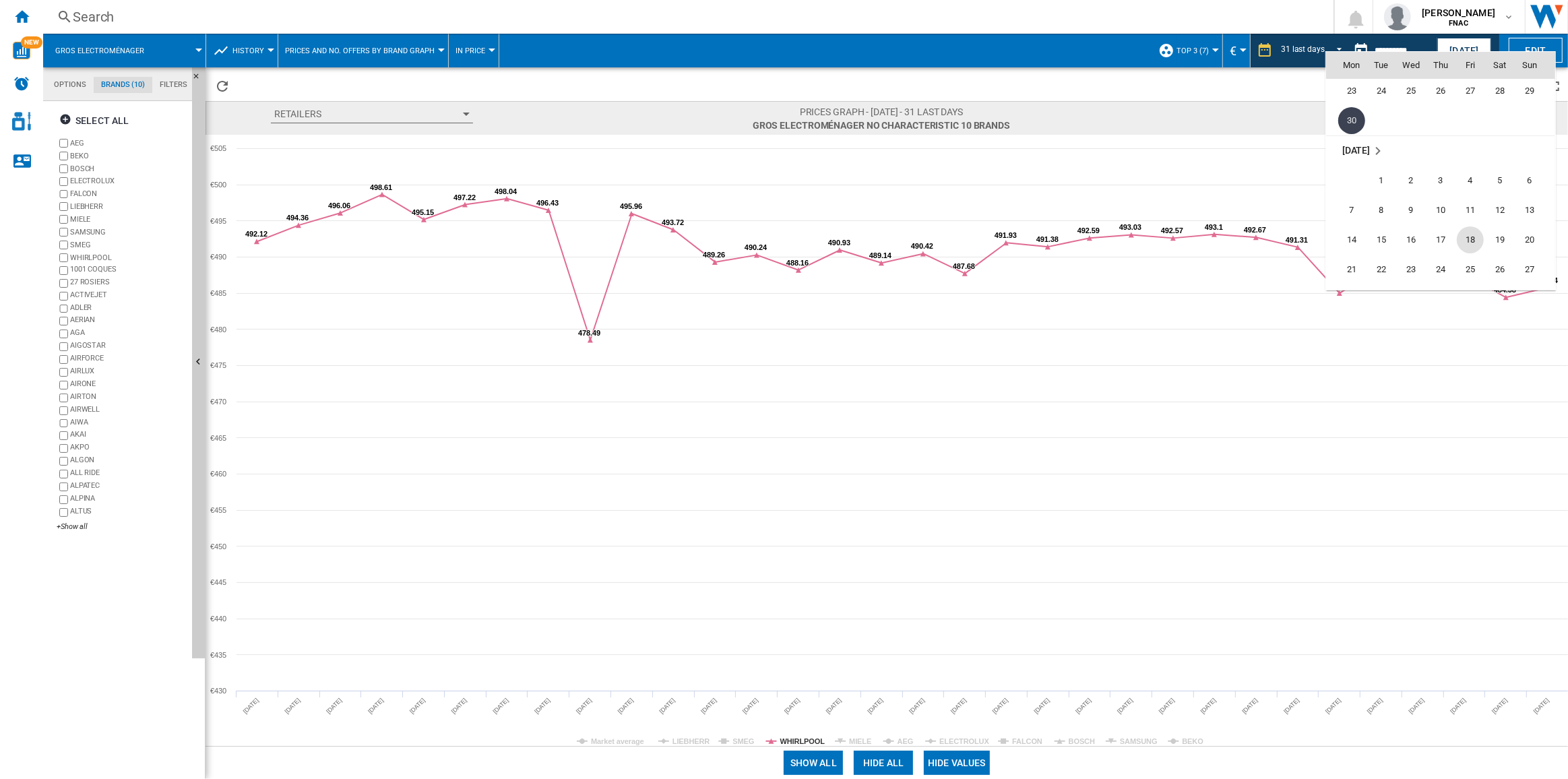
scroll to position [5899, 0]
click at [1443, 235] on span "31" at bounding box center [1440, 237] width 27 height 27
type input "**********"
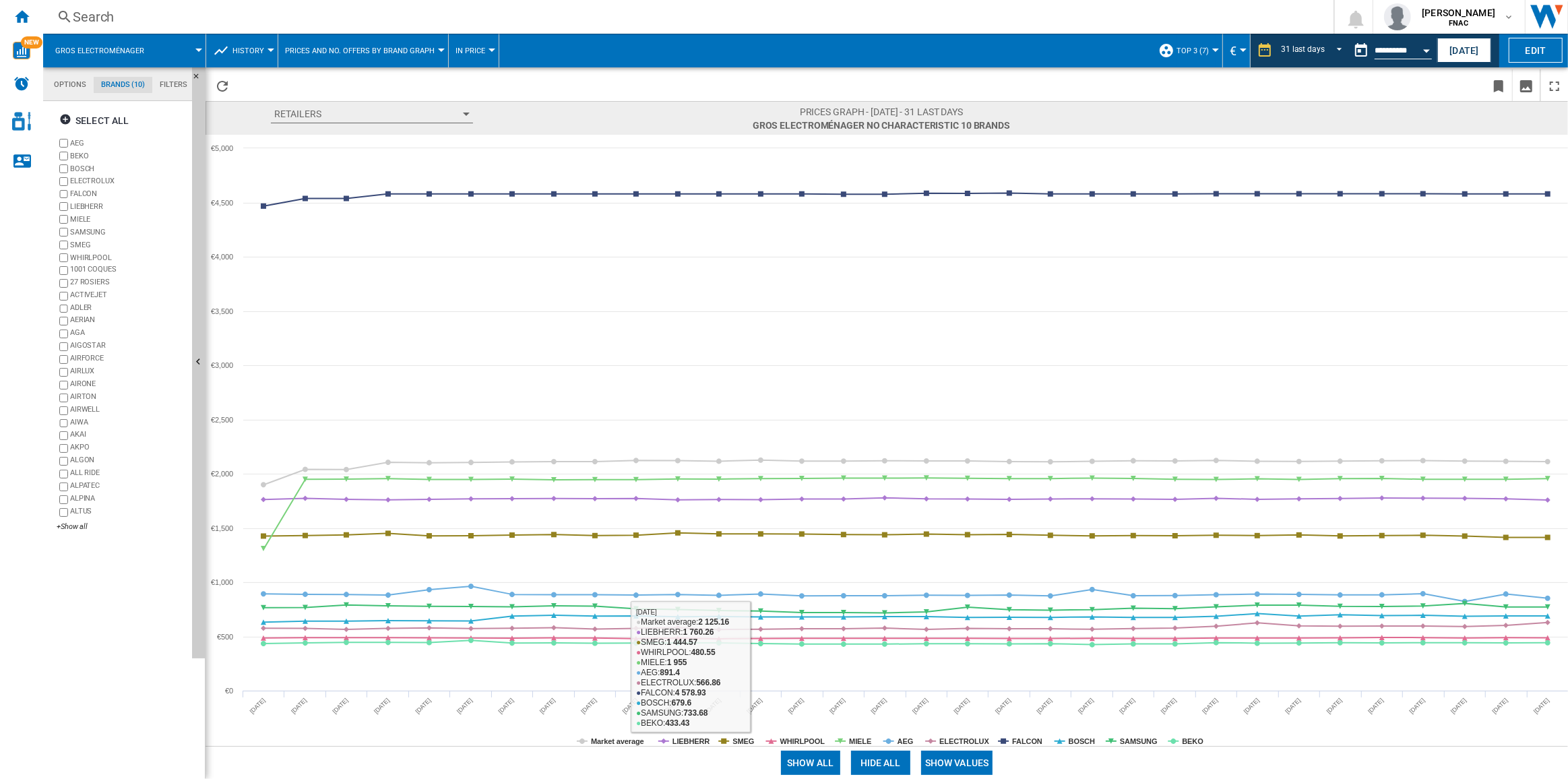
click at [963, 763] on button "Show values" at bounding box center [957, 763] width 72 height 24
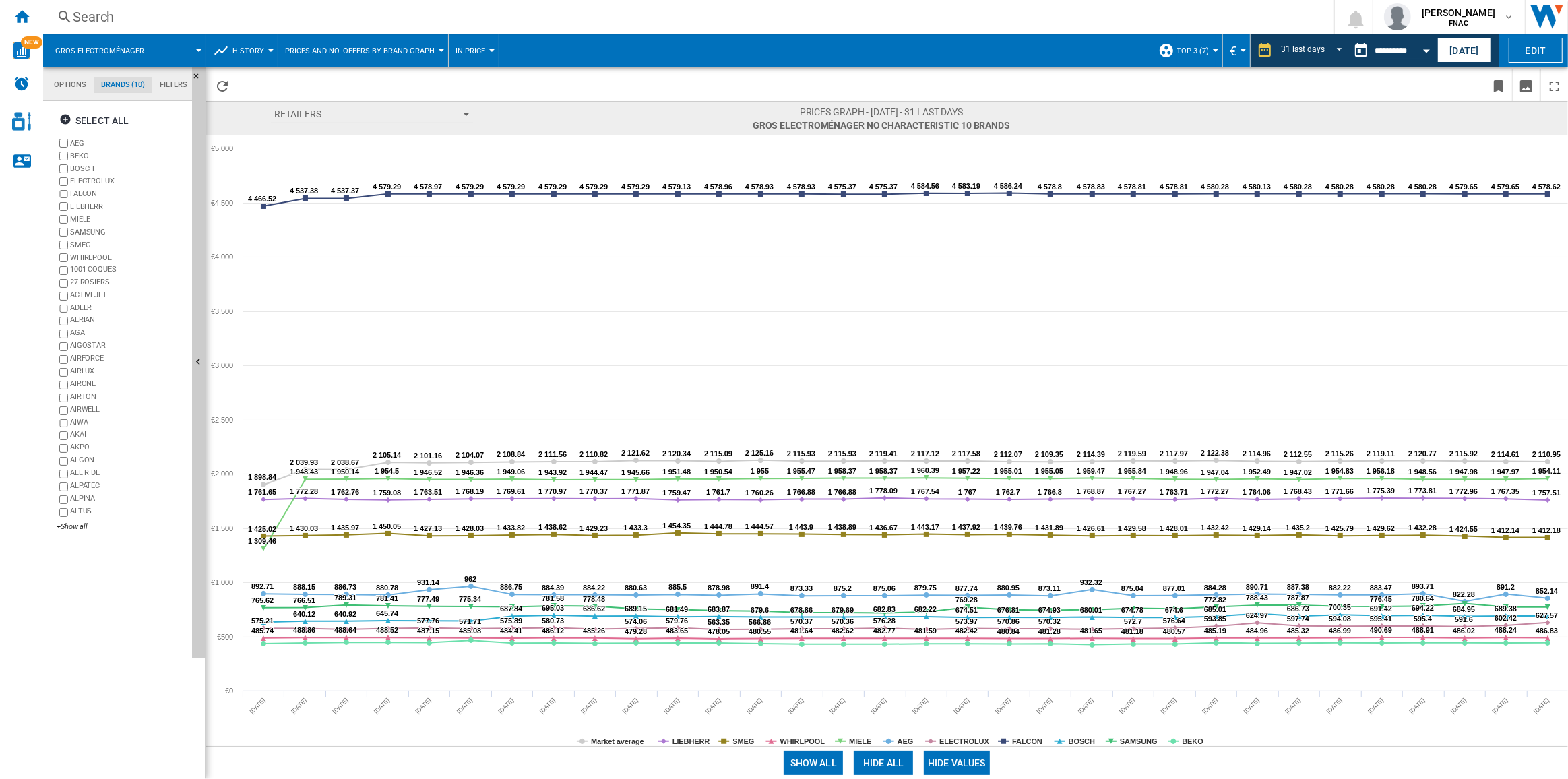
click at [869, 761] on button "Hide all" at bounding box center [884, 763] width 59 height 24
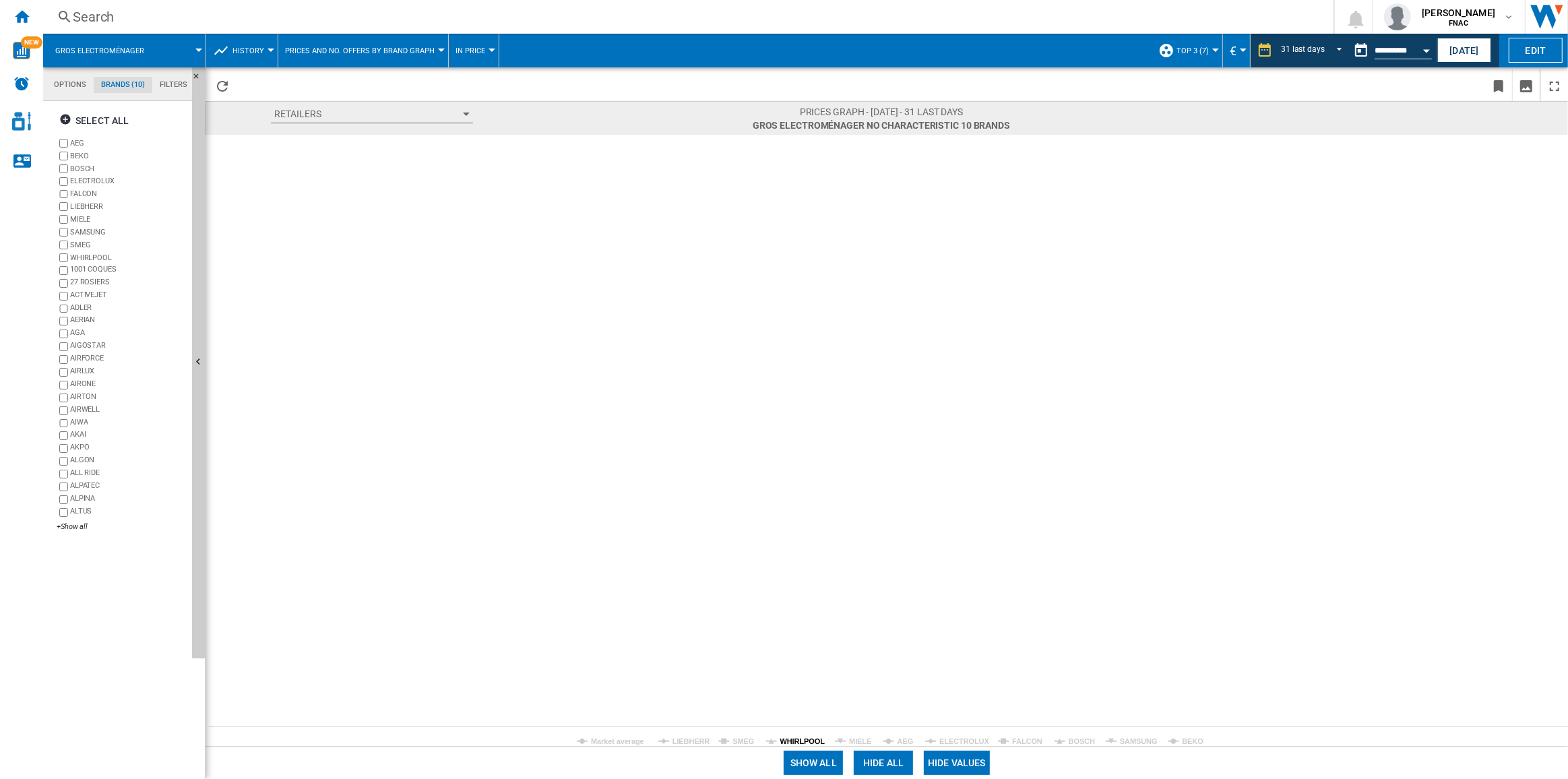
click at [804, 741] on tspan "WHIRLPOOL" at bounding box center [804, 741] width 46 height 8
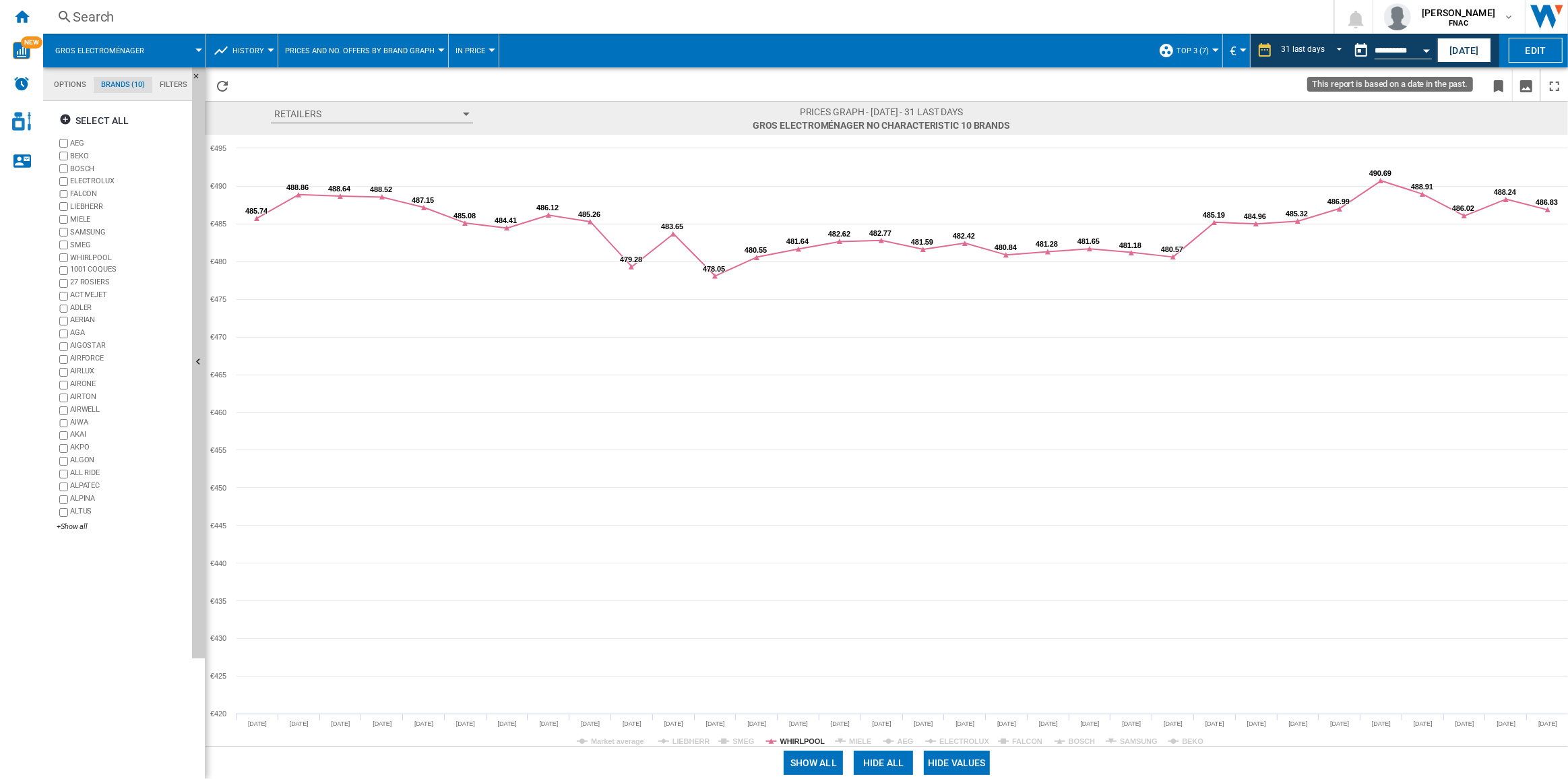
click at [1423, 46] on button "Open calendar" at bounding box center [1426, 49] width 24 height 24
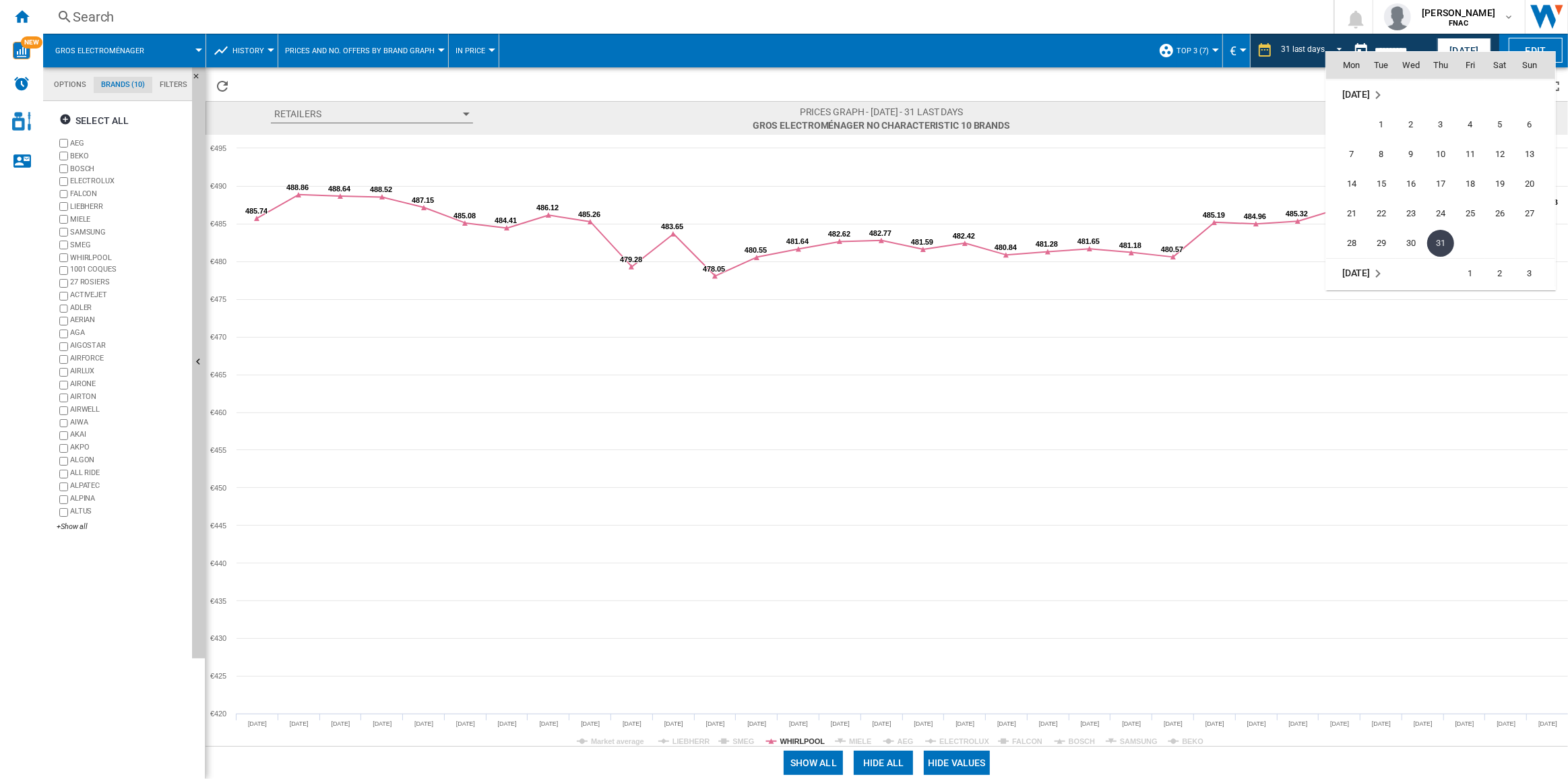
scroll to position [6077, 0]
click at [1530, 207] on span "31" at bounding box center [1529, 208] width 27 height 27
type input "**********"
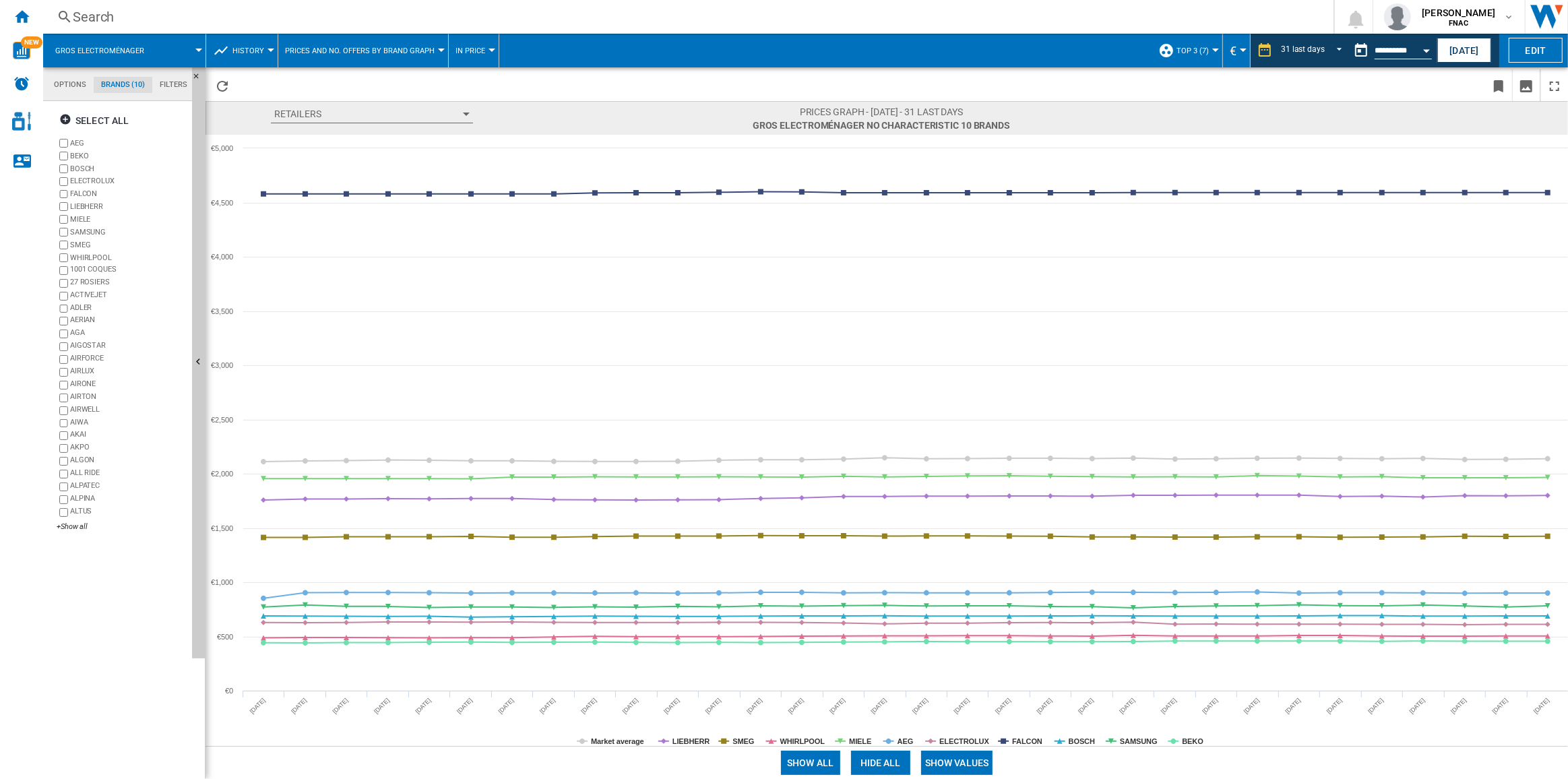
click at [958, 760] on button "Show values" at bounding box center [957, 763] width 72 height 24
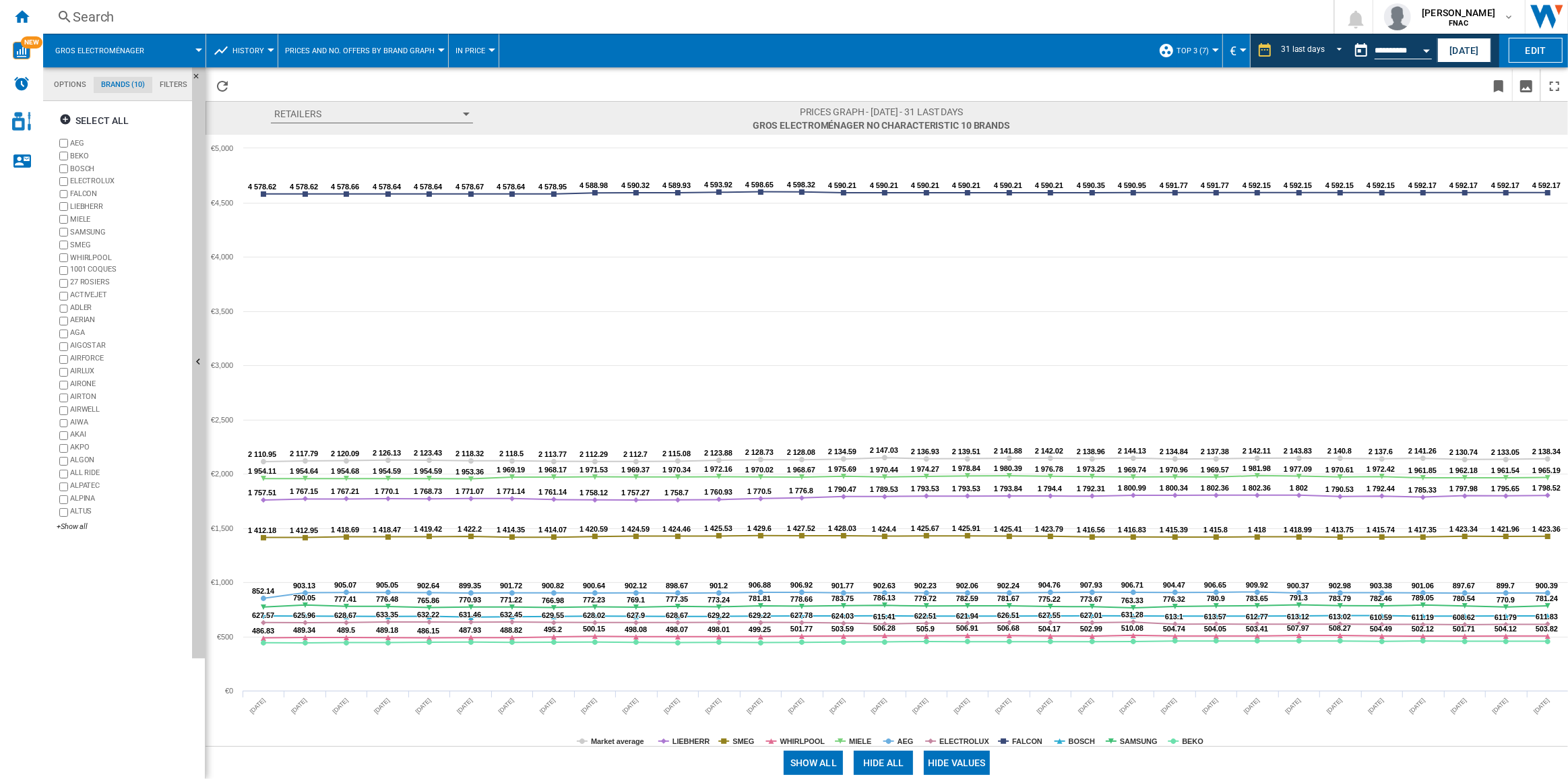
click at [875, 760] on button "Hide all" at bounding box center [884, 763] width 59 height 24
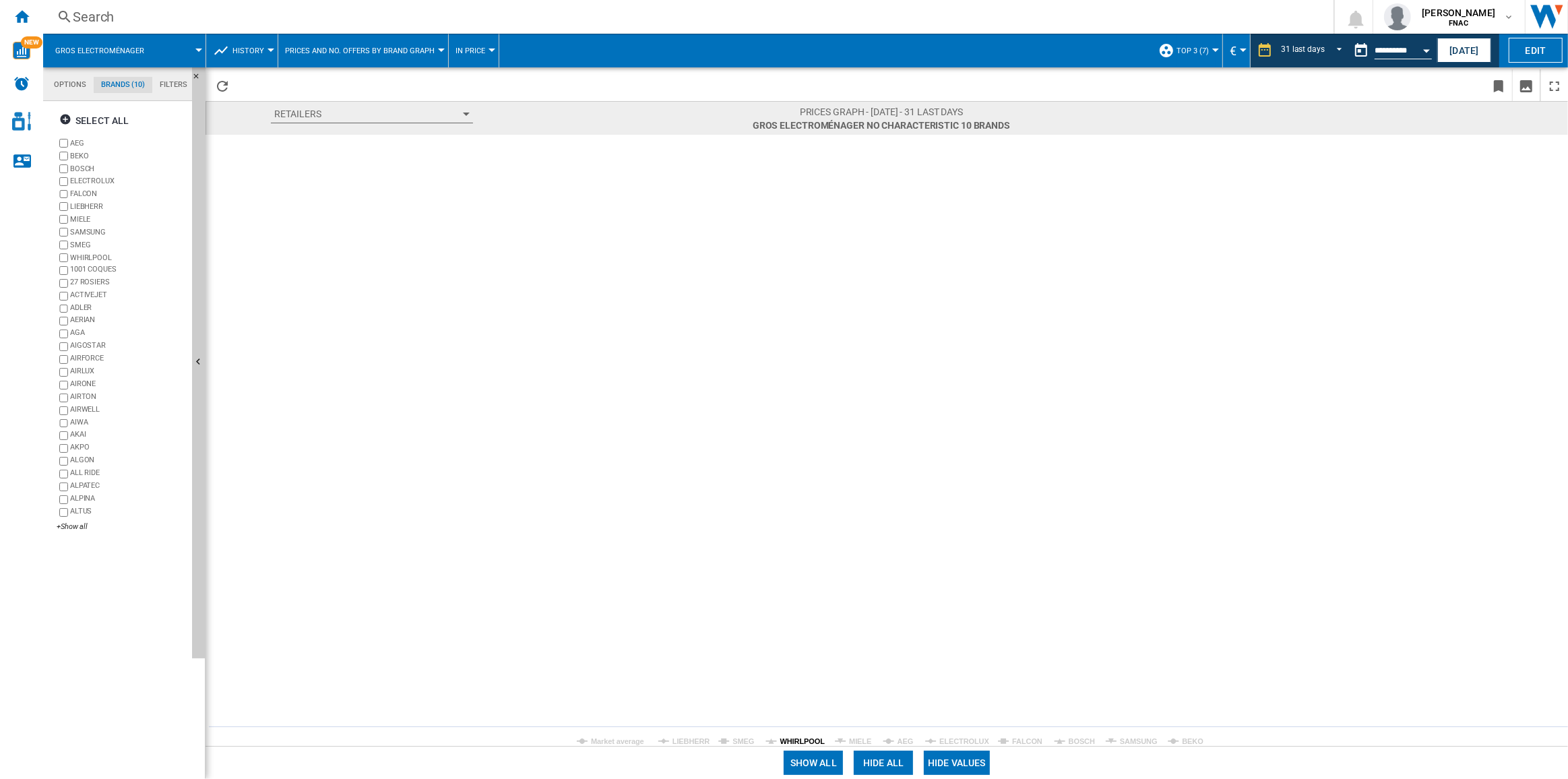
click at [802, 743] on tspan "WHIRLPOOL" at bounding box center [804, 741] width 46 height 8
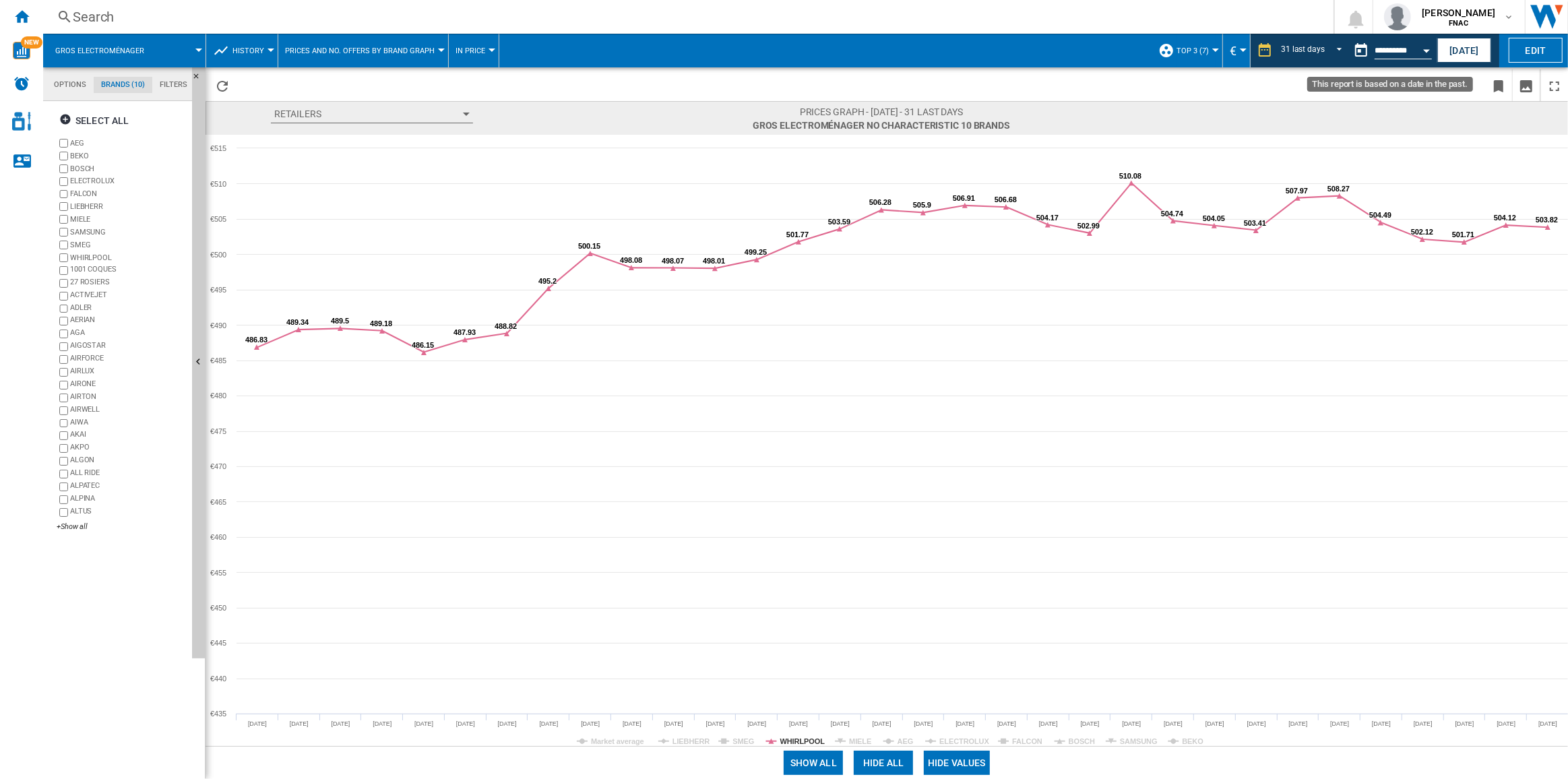
click at [1425, 46] on button "Open calendar" at bounding box center [1426, 49] width 24 height 24
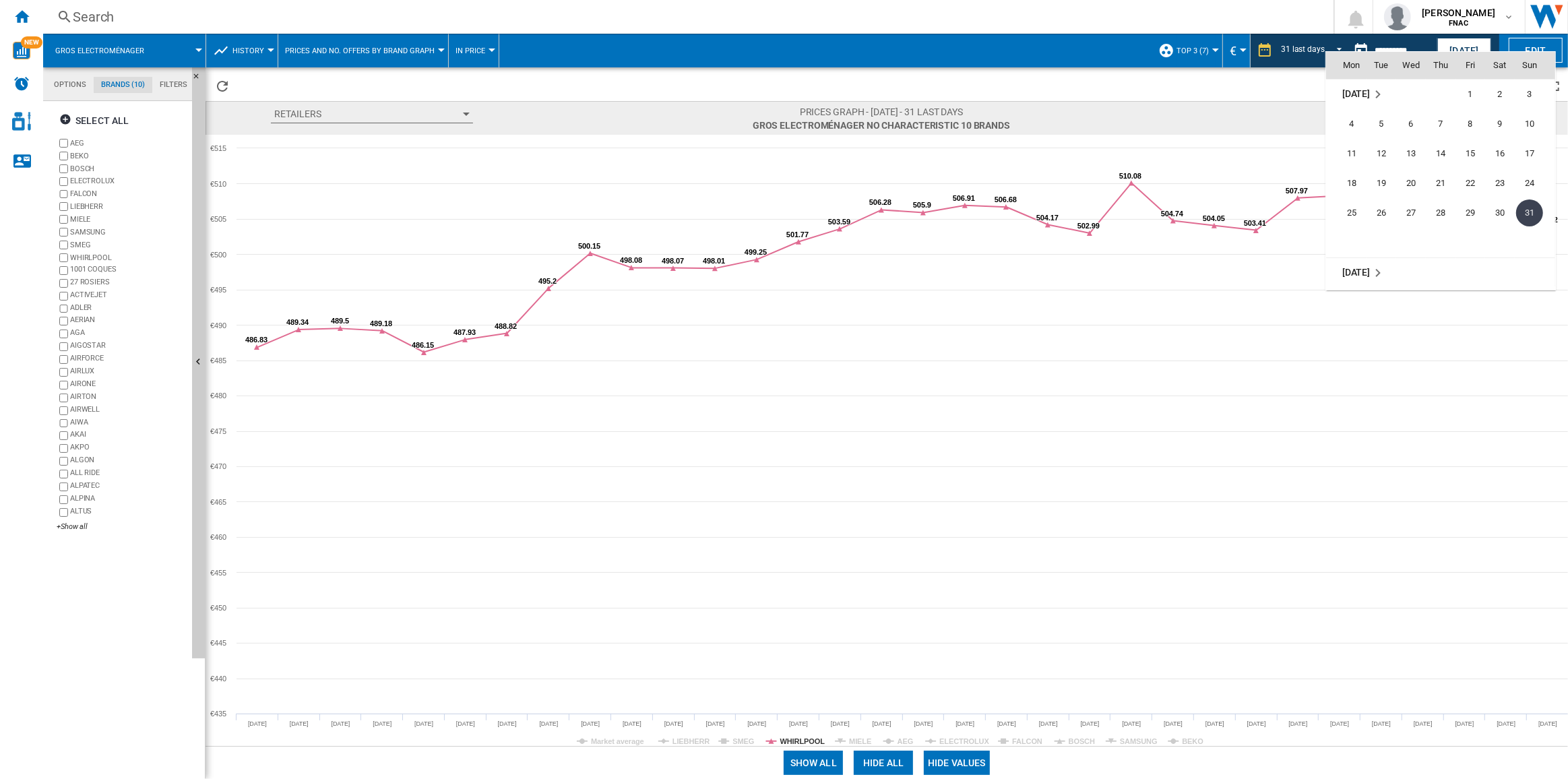
scroll to position [6257, 0]
click at [1381, 233] on span "30" at bounding box center [1382, 237] width 27 height 27
type input "**********"
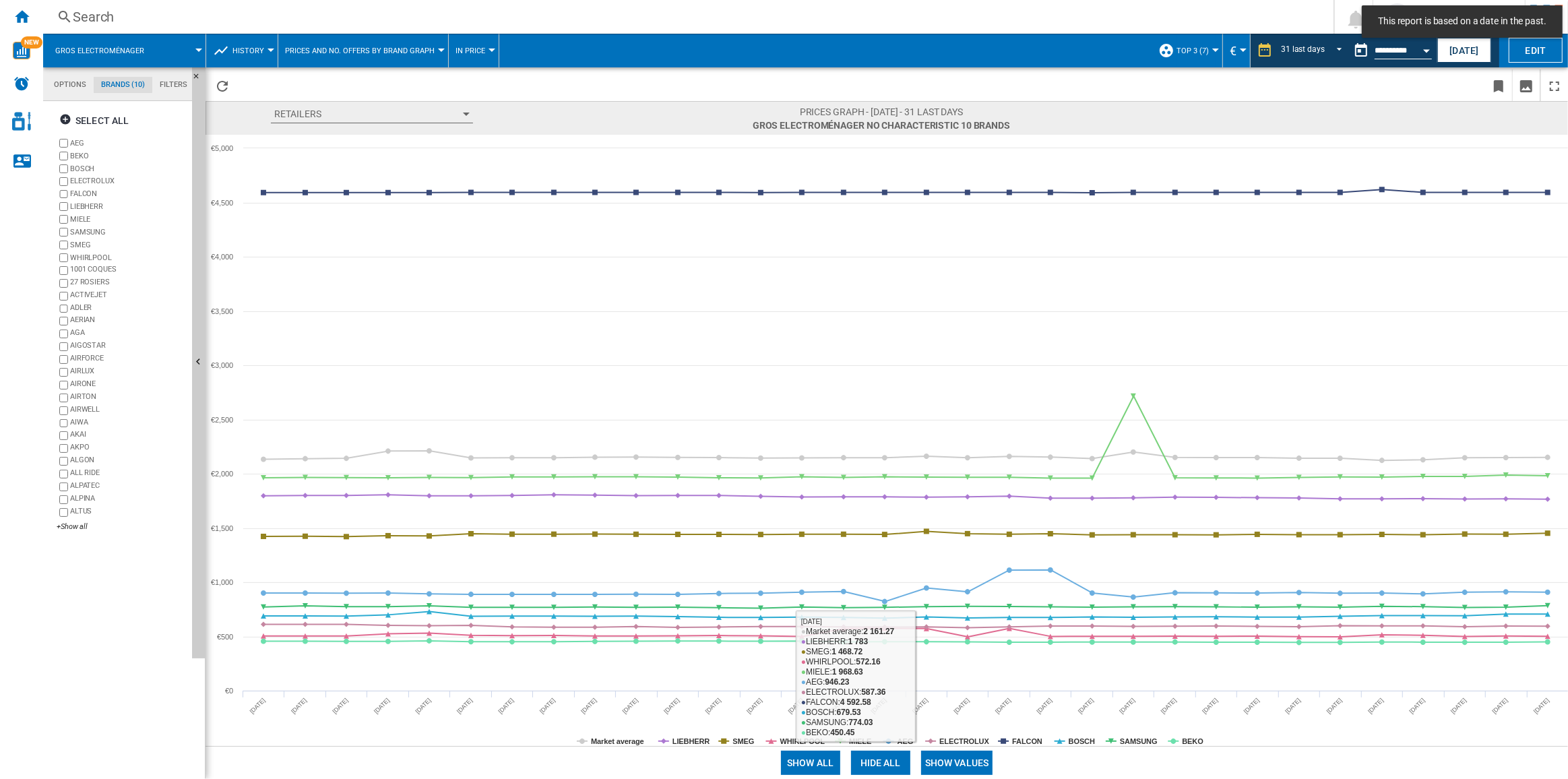
drag, startPoint x: 944, startPoint y: 758, endPoint x: 926, endPoint y: 759, distance: 18.0
click at [943, 759] on button "Show values" at bounding box center [957, 763] width 72 height 24
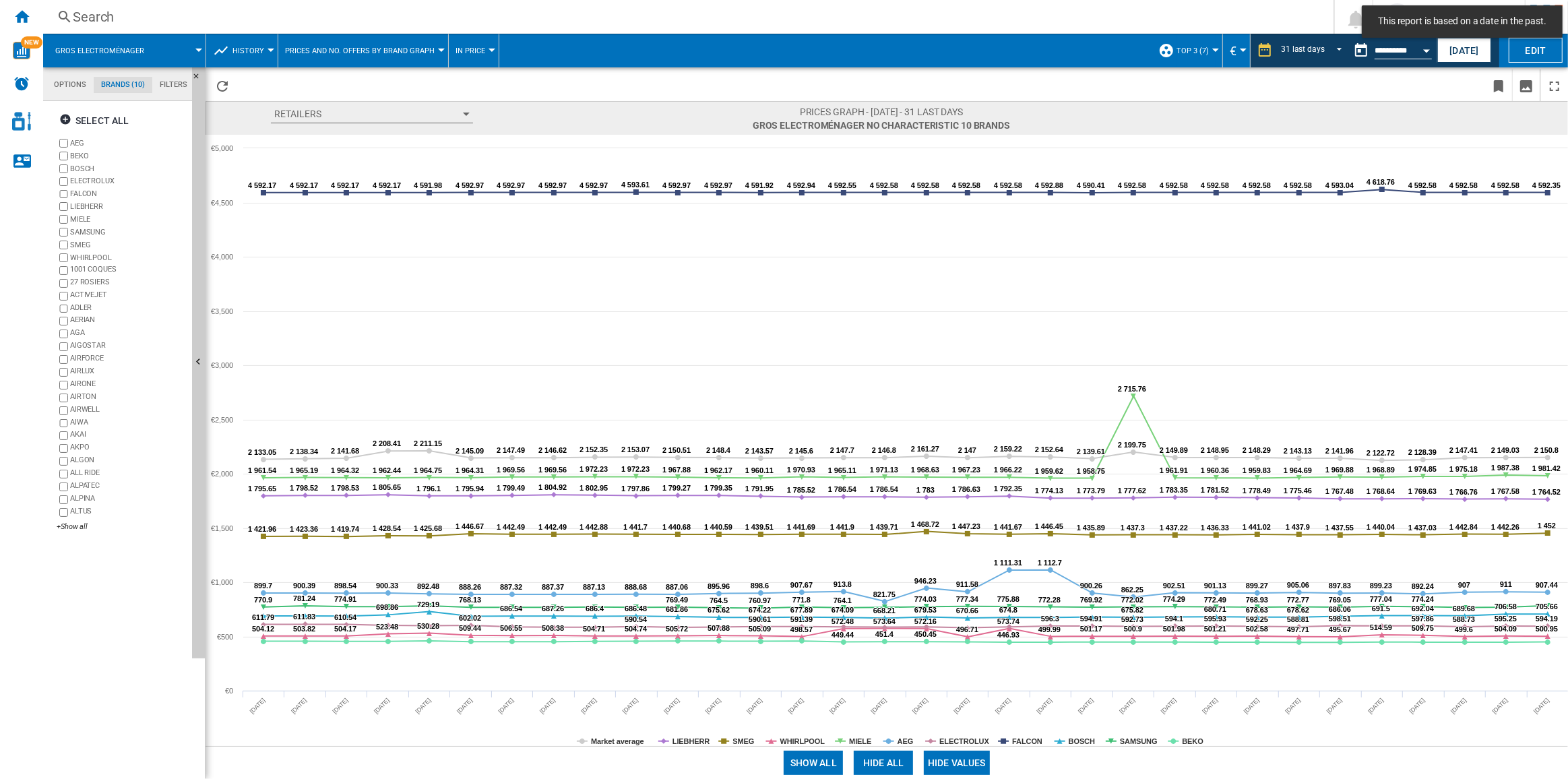
drag, startPoint x: 886, startPoint y: 761, endPoint x: 832, endPoint y: 754, distance: 54.5
click at [885, 761] on button "Hide all" at bounding box center [884, 763] width 59 height 24
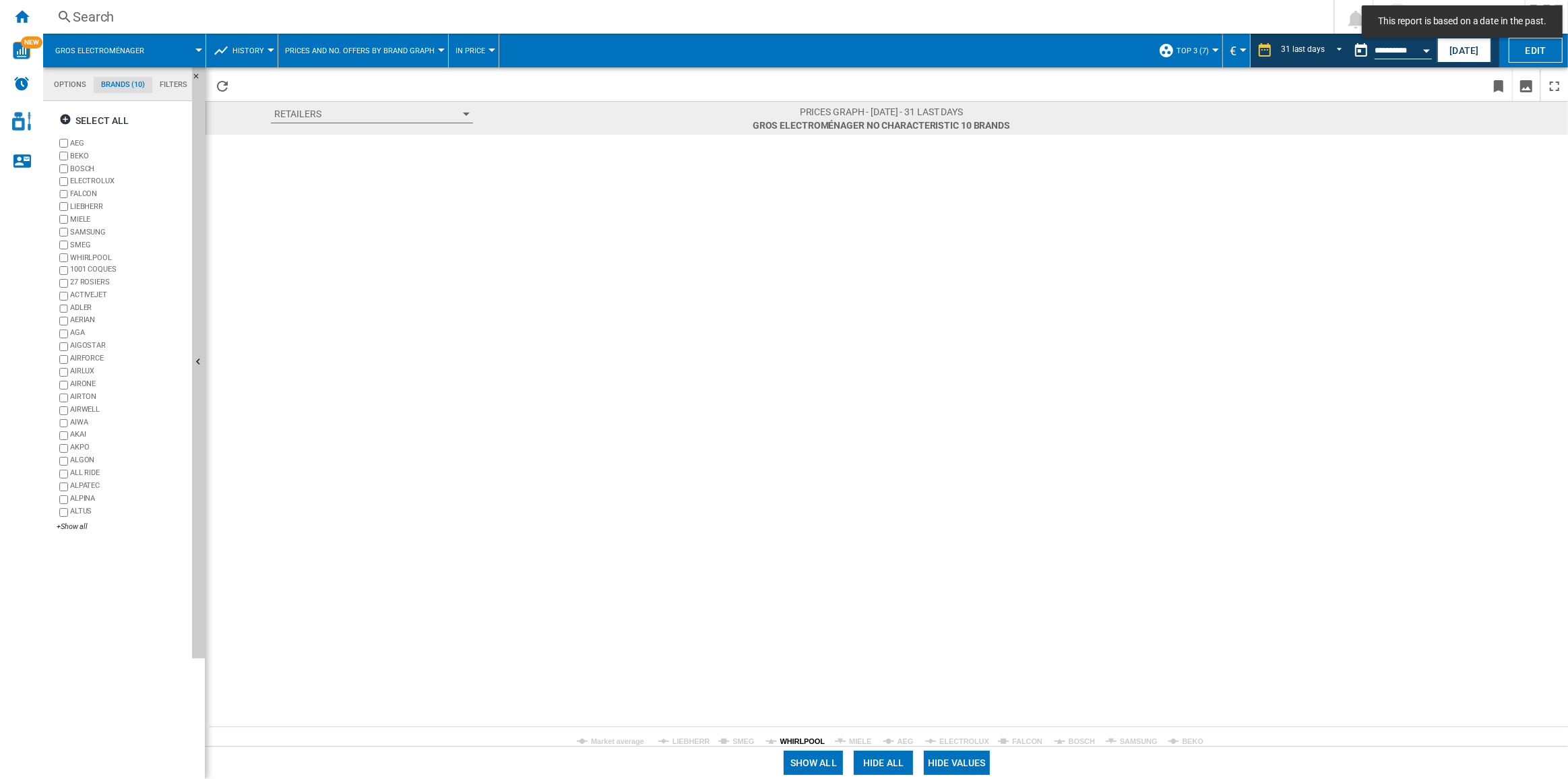
click at [800, 744] on tspan "WHIRLPOOL" at bounding box center [804, 741] width 46 height 8
